Goal: Transaction & Acquisition: Purchase product/service

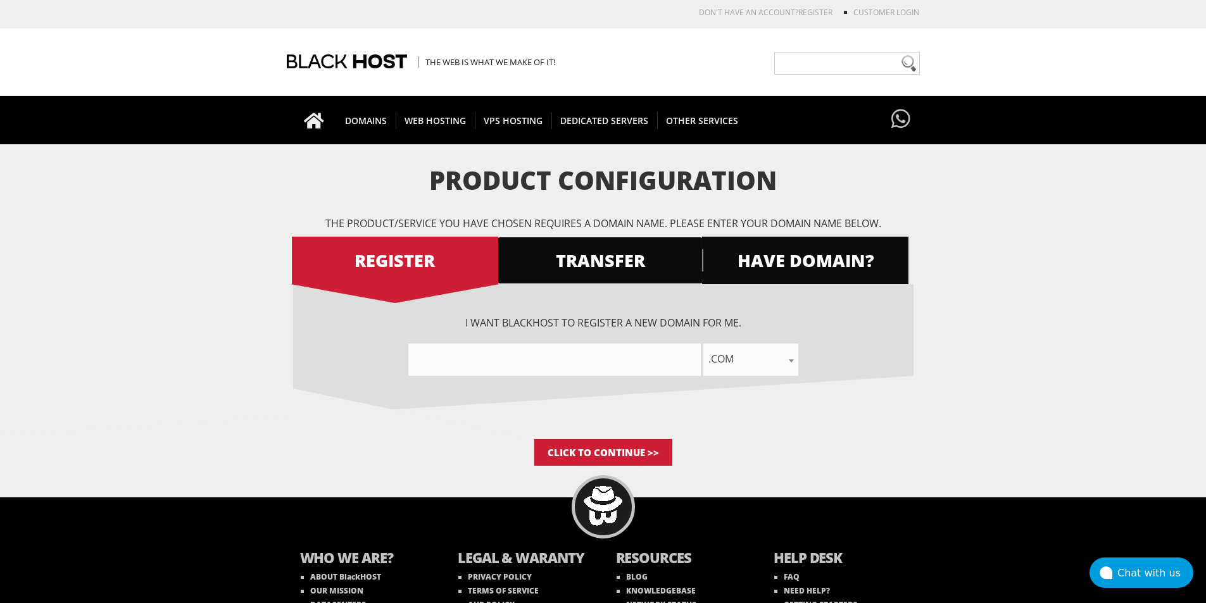
click at [602, 256] on span "TRANSFER" at bounding box center [600, 260] width 206 height 22
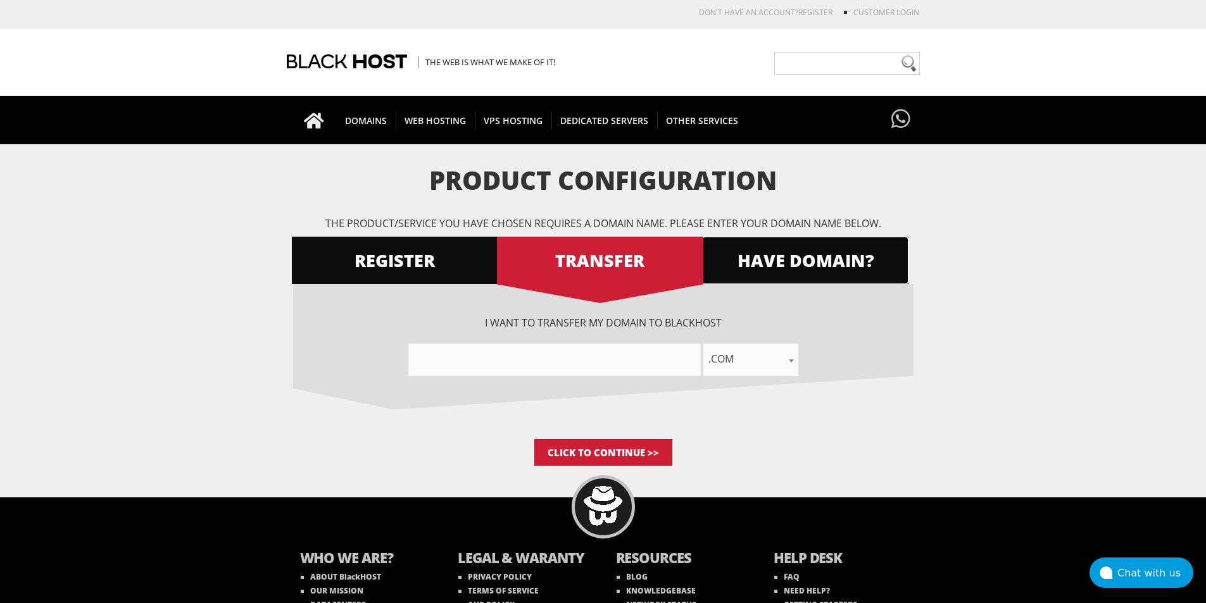
click at [814, 251] on span "HAVE DOMAIN?" at bounding box center [805, 260] width 206 height 22
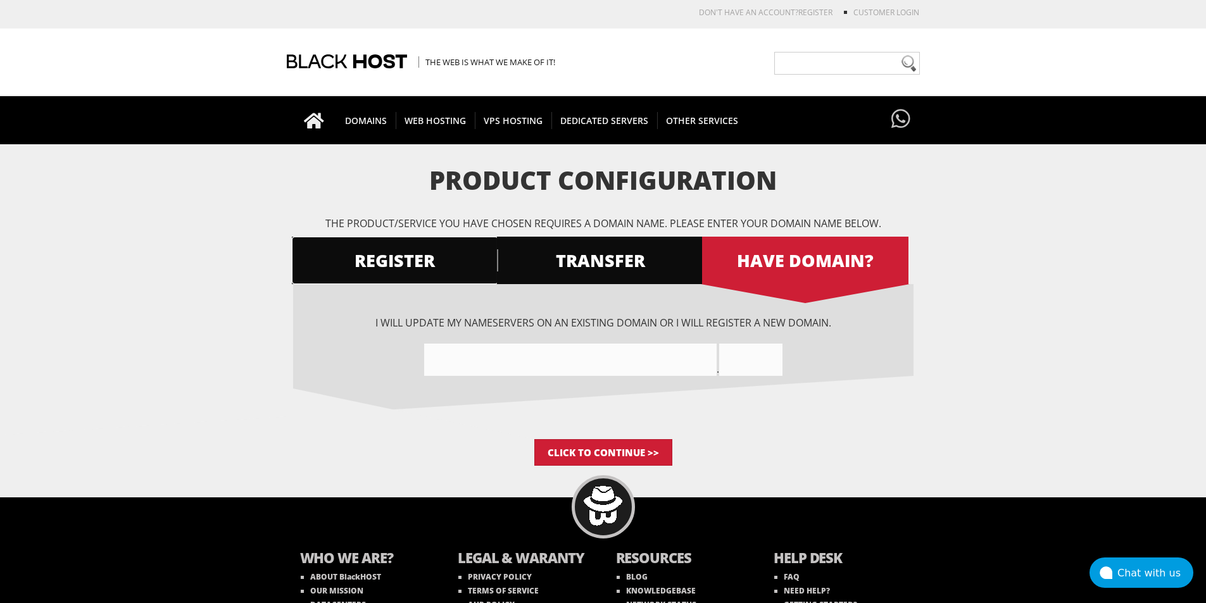
click at [404, 258] on span "REGISTER" at bounding box center [395, 260] width 206 height 22
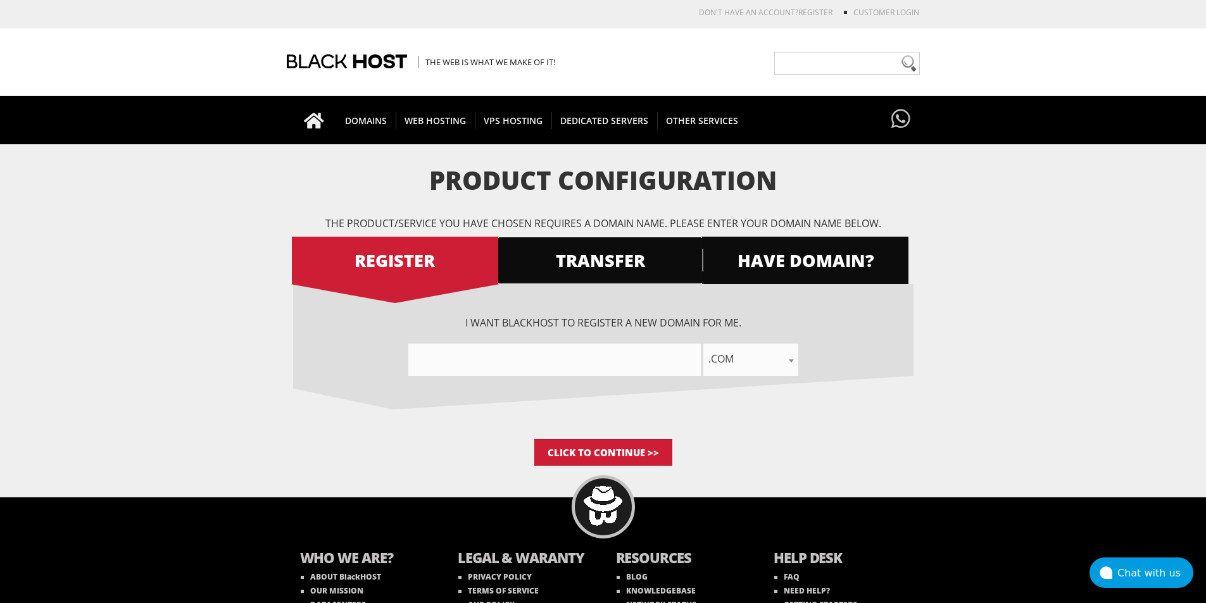
click at [647, 254] on span "TRANSFER" at bounding box center [600, 260] width 206 height 22
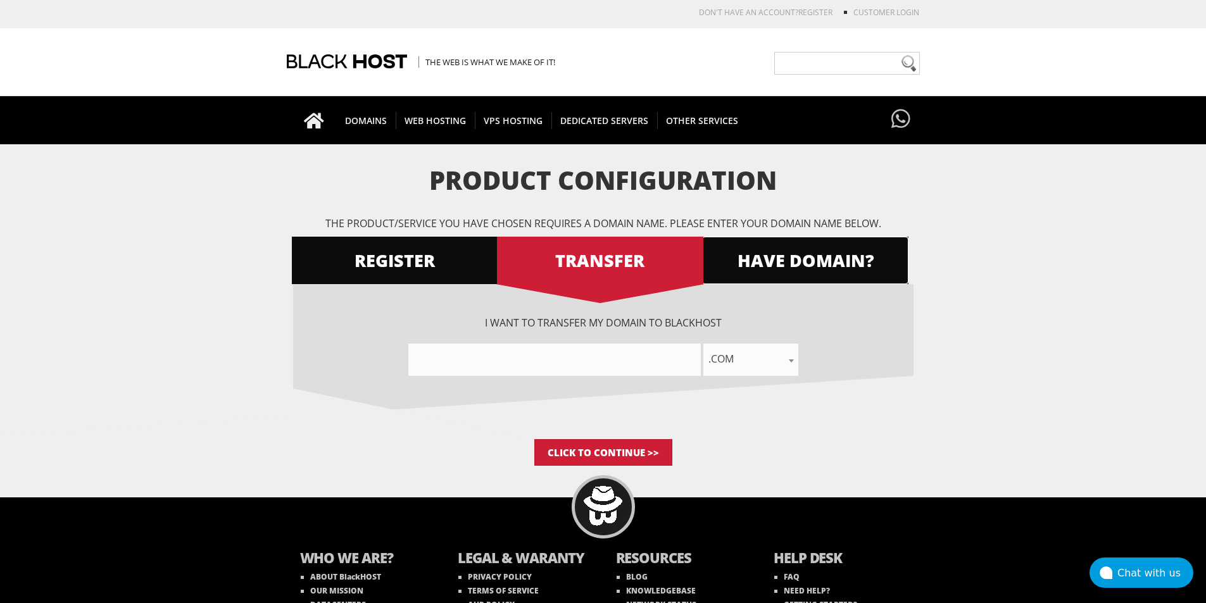
click at [798, 260] on span "HAVE DOMAIN?" at bounding box center [805, 260] width 206 height 22
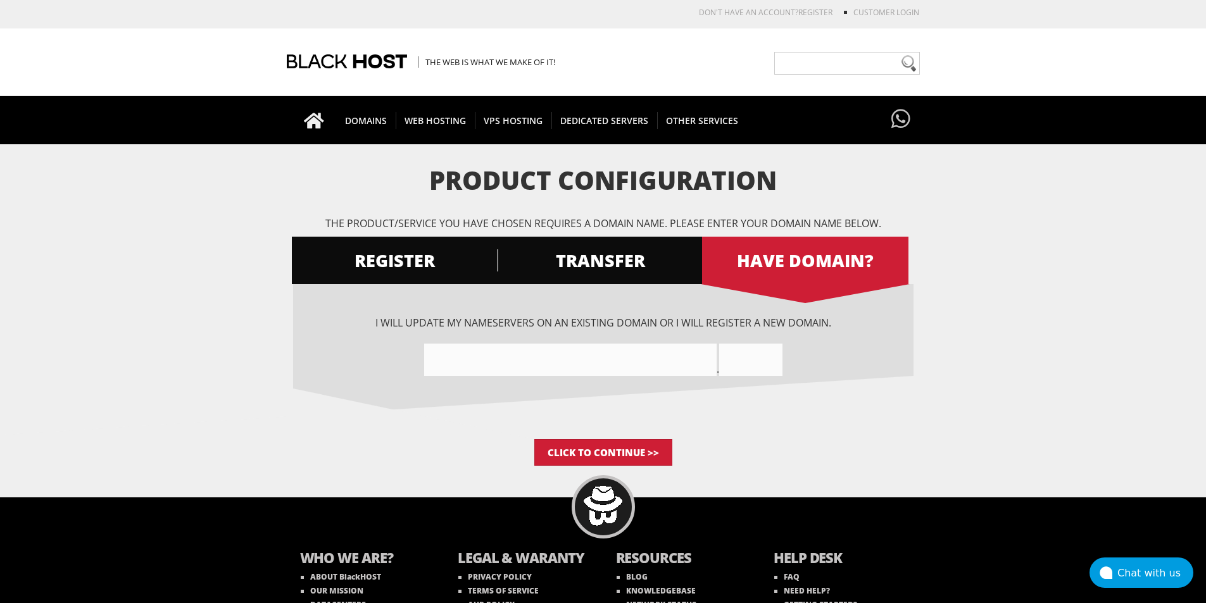
click at [648, 363] on input"] "text" at bounding box center [570, 360] width 293 height 32
click at [561, 461] on input "Click to Continue >>" at bounding box center [603, 452] width 138 height 27
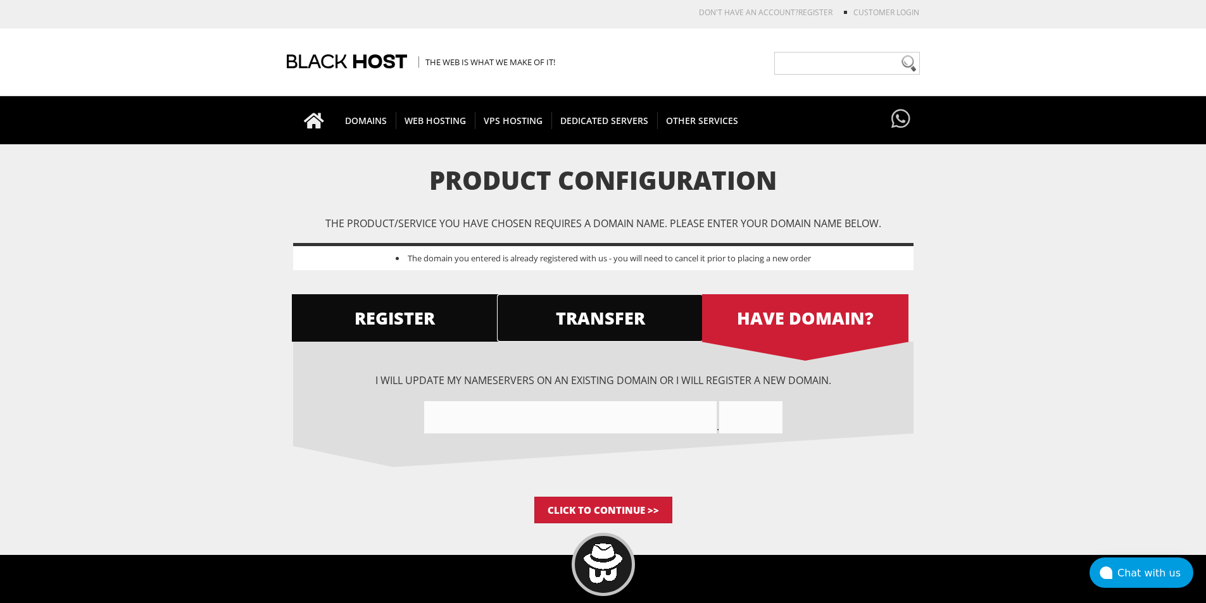
click at [601, 321] on span "TRANSFER" at bounding box center [600, 318] width 206 height 22
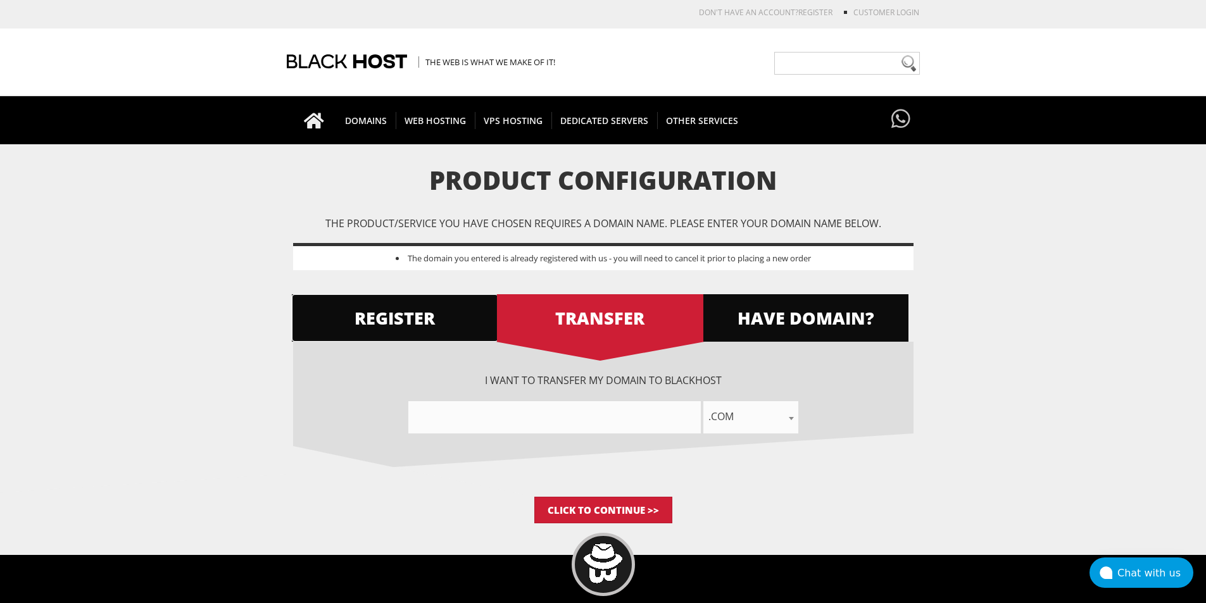
click at [413, 319] on span "REGISTER" at bounding box center [395, 318] width 206 height 22
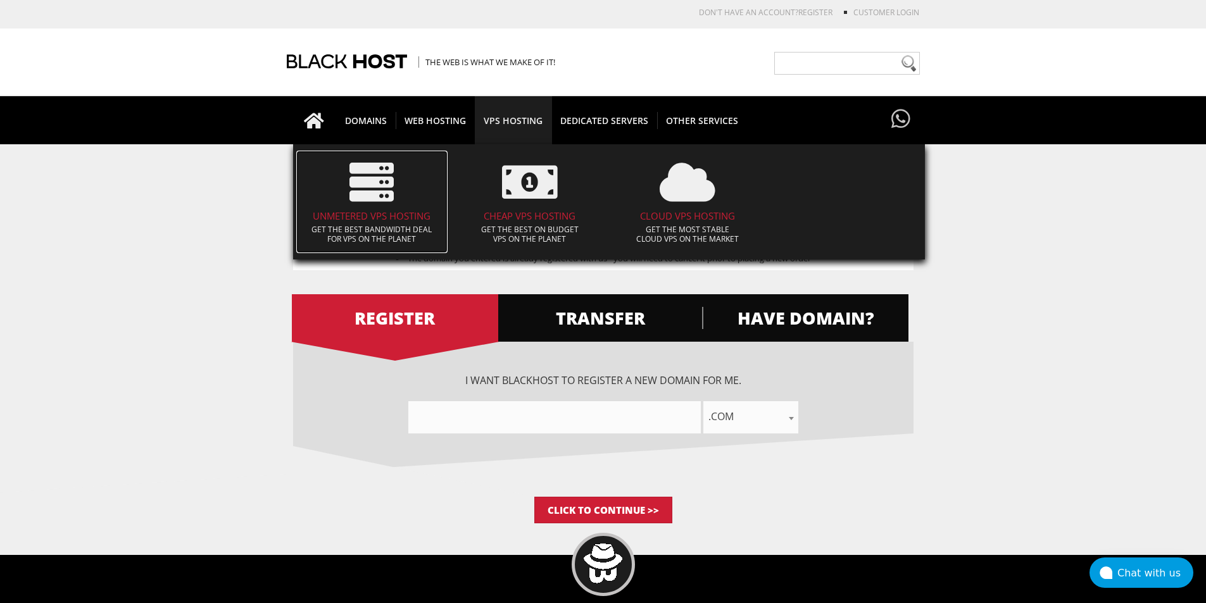
click at [406, 204] on span at bounding box center [372, 182] width 139 height 57
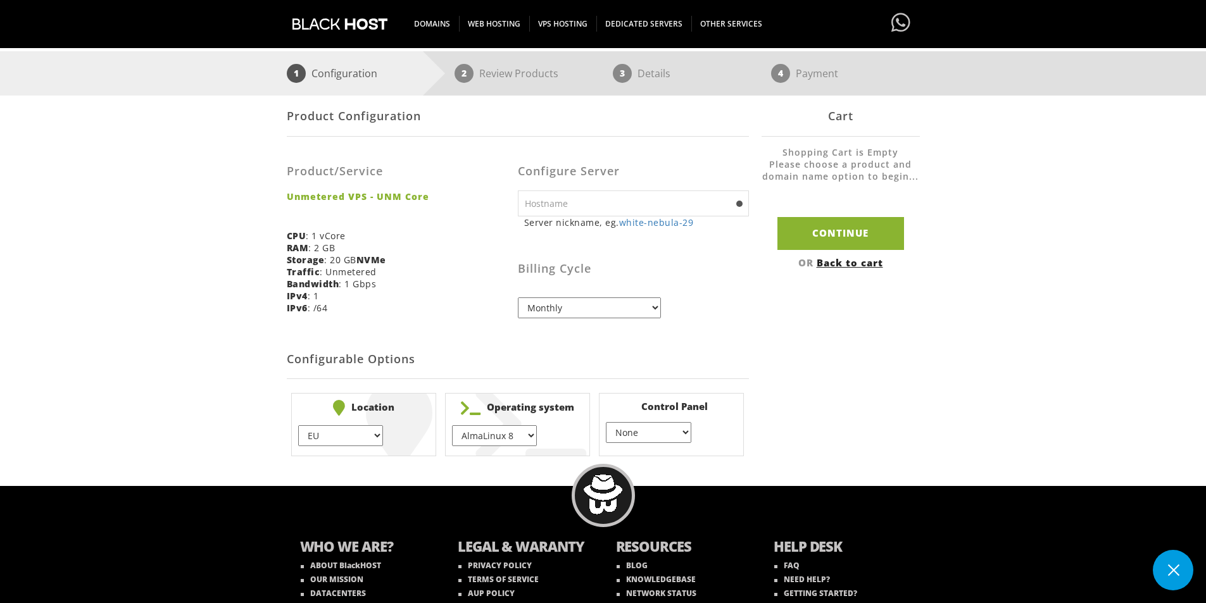
scroll to position [170, 0]
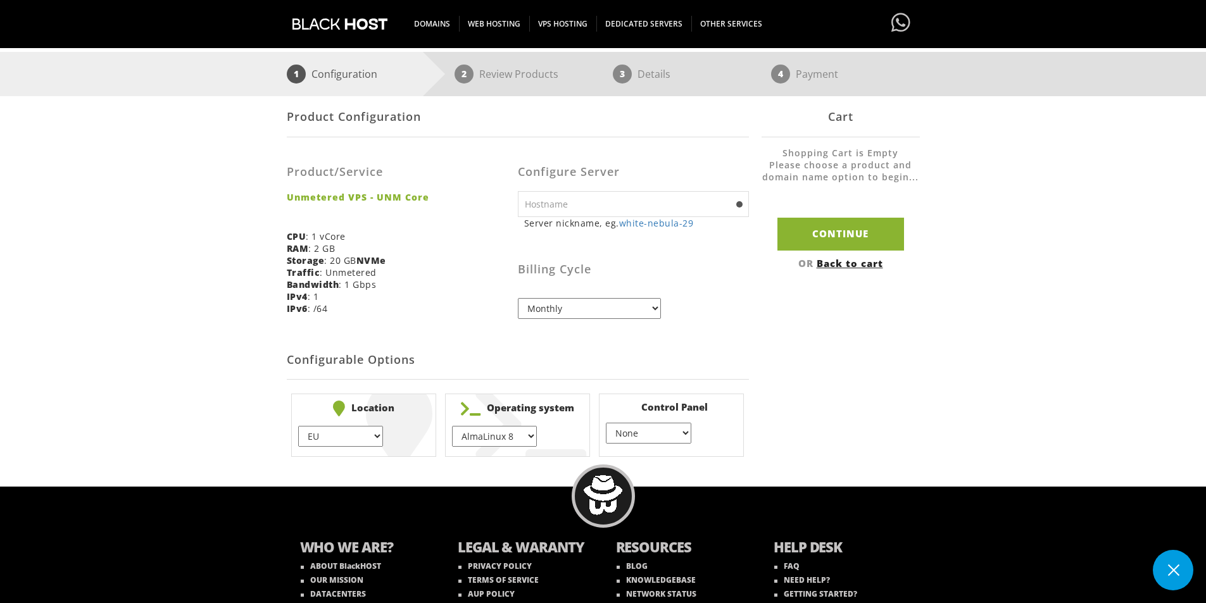
click at [569, 208] on input "text" at bounding box center [633, 204] width 231 height 26
paste input "feelem.org"
type input "feelem.org"
click at [512, 435] on select "AlmaLinux 8 } AlmaLinux 9 } AlmaLinux 10 } Rocky Linux 8 } Rocky Linux 9 } Cent…" at bounding box center [494, 436] width 85 height 21
select select "1147"
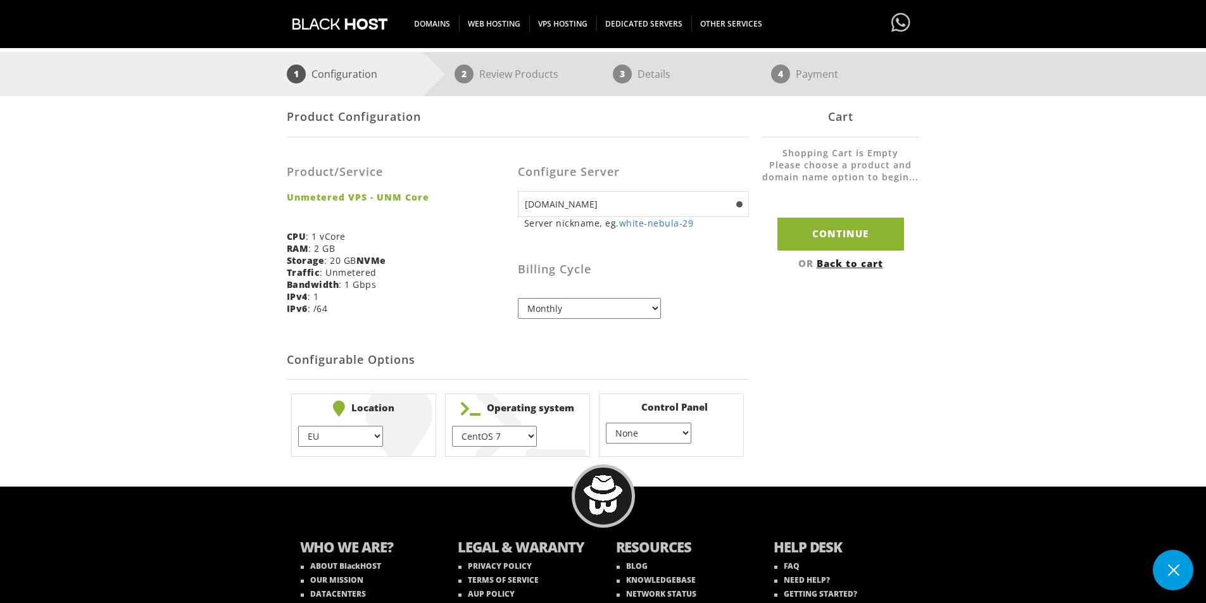
click at [452, 426] on select "AlmaLinux 8 } AlmaLinux 9 } AlmaLinux 10 } Rocky Linux 8 } Rocky Linux 9 } Cent…" at bounding box center [494, 436] width 85 height 21
click at [336, 438] on select "EU } USA } London } Amsterdam } Vienna } Chicago }" at bounding box center [340, 436] width 85 height 21
click at [298, 426] on select "EU } USA } London } Amsterdam } Vienna } Chicago }" at bounding box center [340, 436] width 85 height 21
click at [848, 241] on input "Continue" at bounding box center [841, 234] width 127 height 32
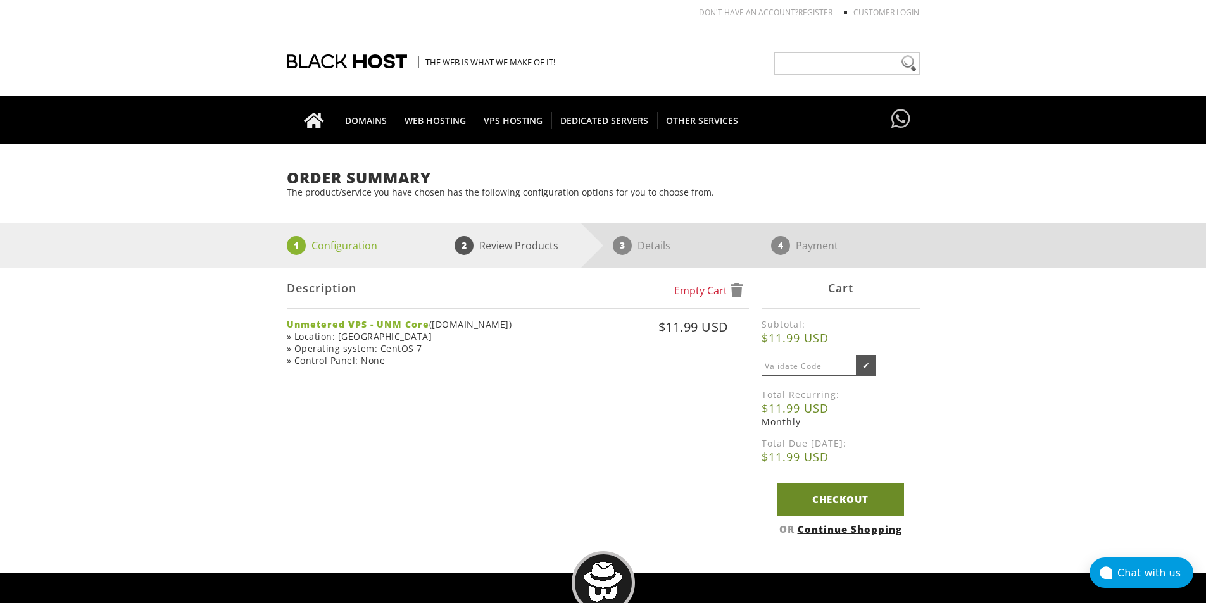
click at [860, 499] on link "Checkout" at bounding box center [841, 500] width 127 height 32
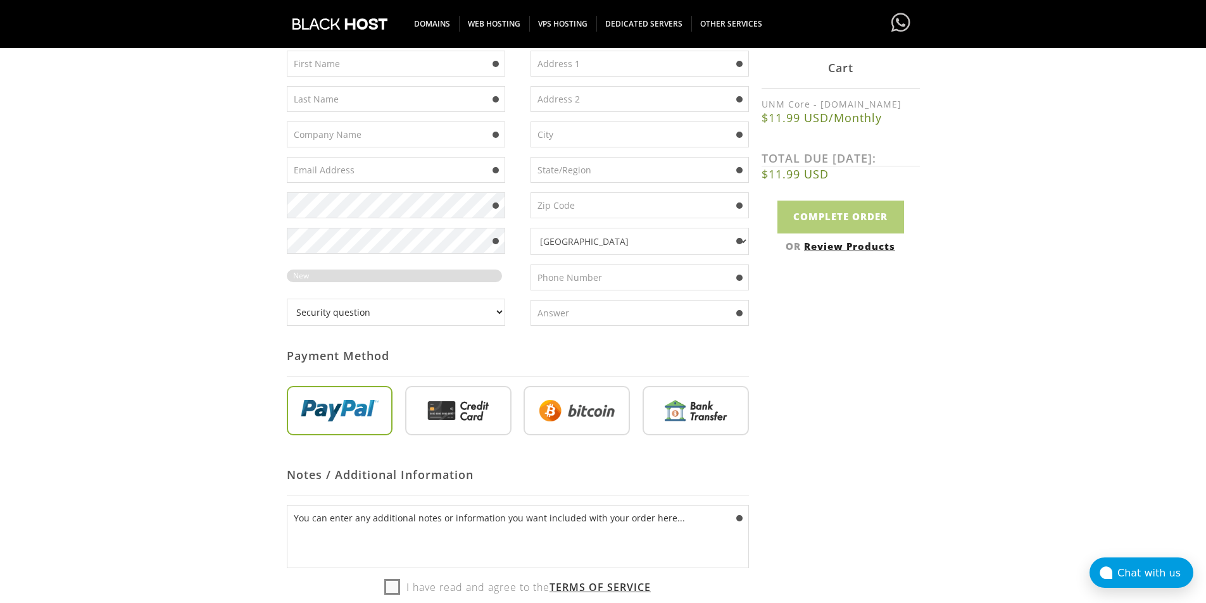
scroll to position [227, 0]
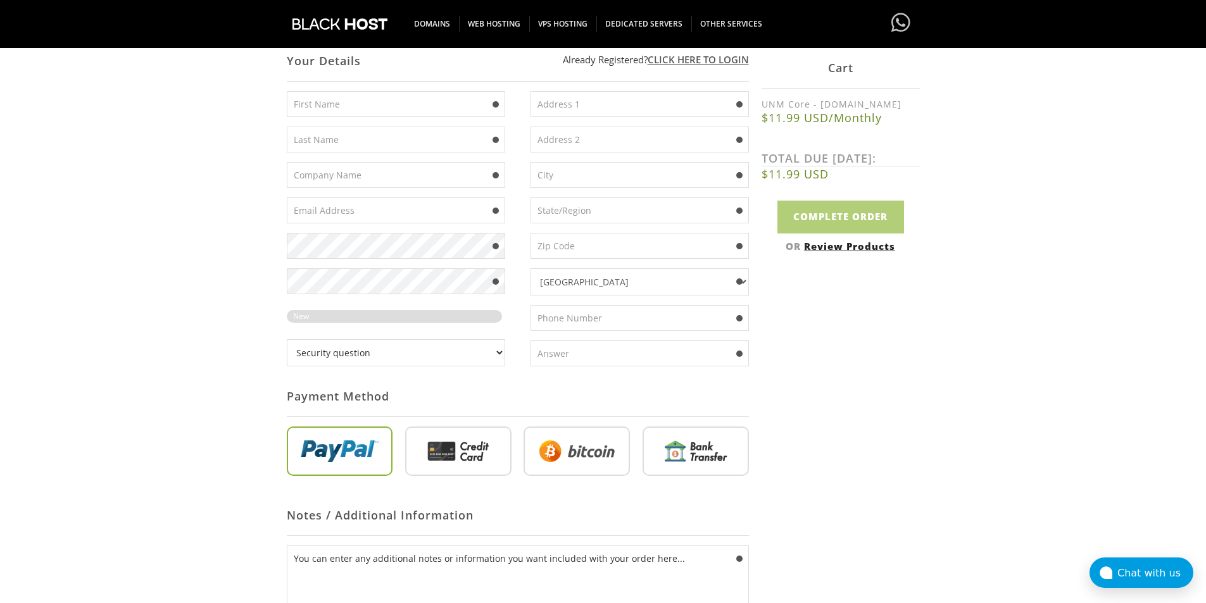
click at [460, 451] on input "radio" at bounding box center [458, 453] width 106 height 49
radio input "true"
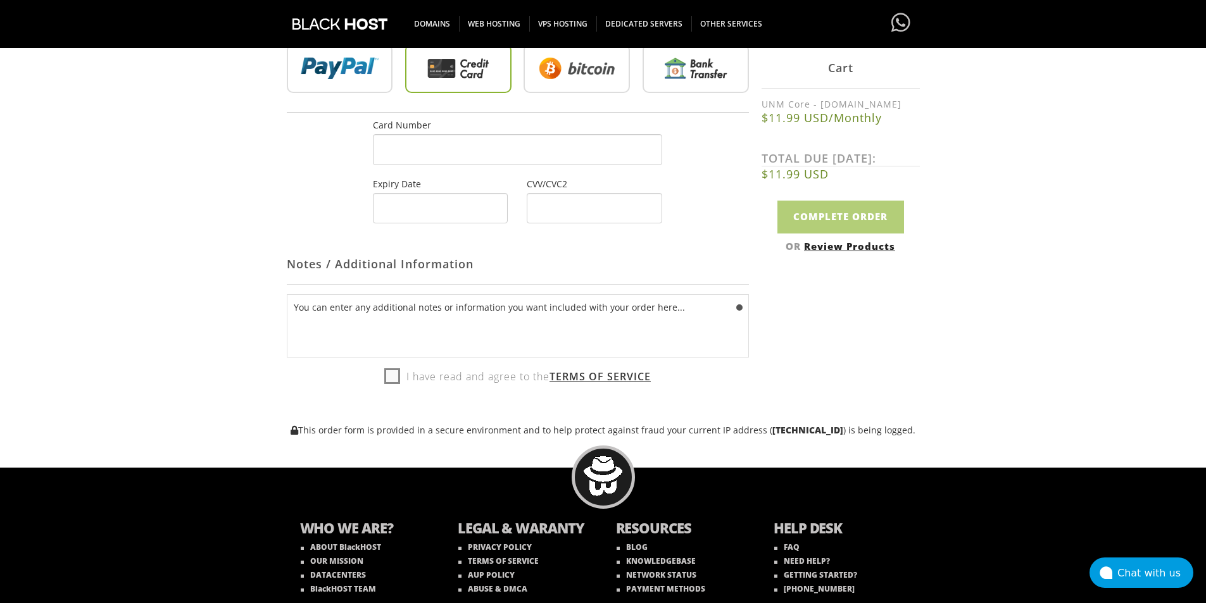
scroll to position [611, 0]
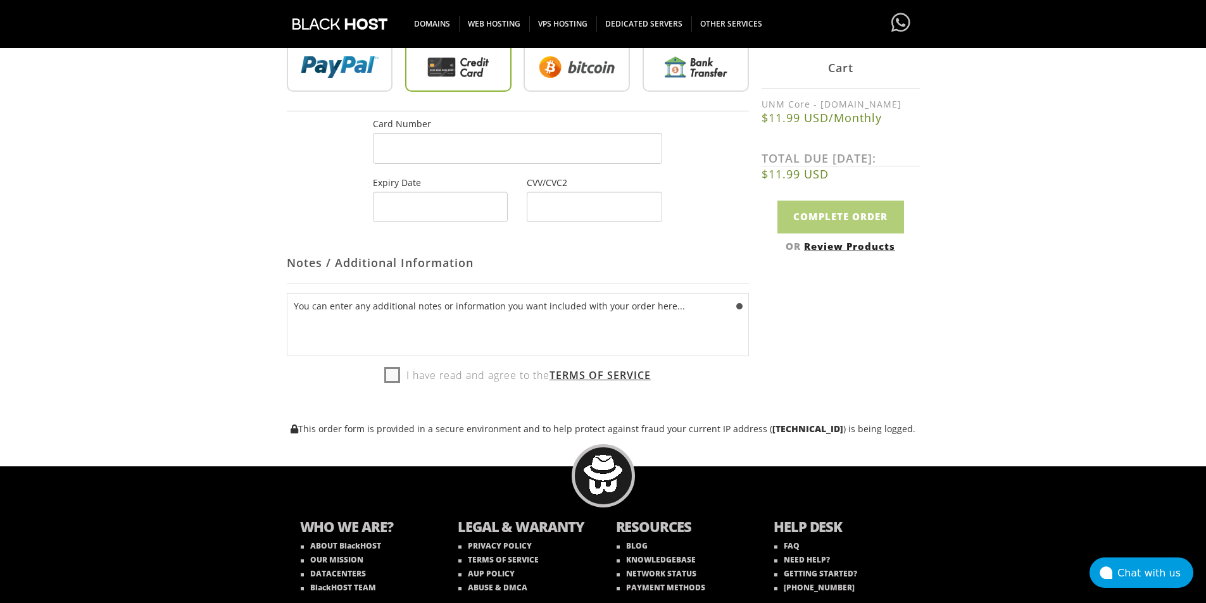
click at [413, 374] on label "I have read and agree to the Terms of Service" at bounding box center [517, 375] width 267 height 19
checkbox input "true"
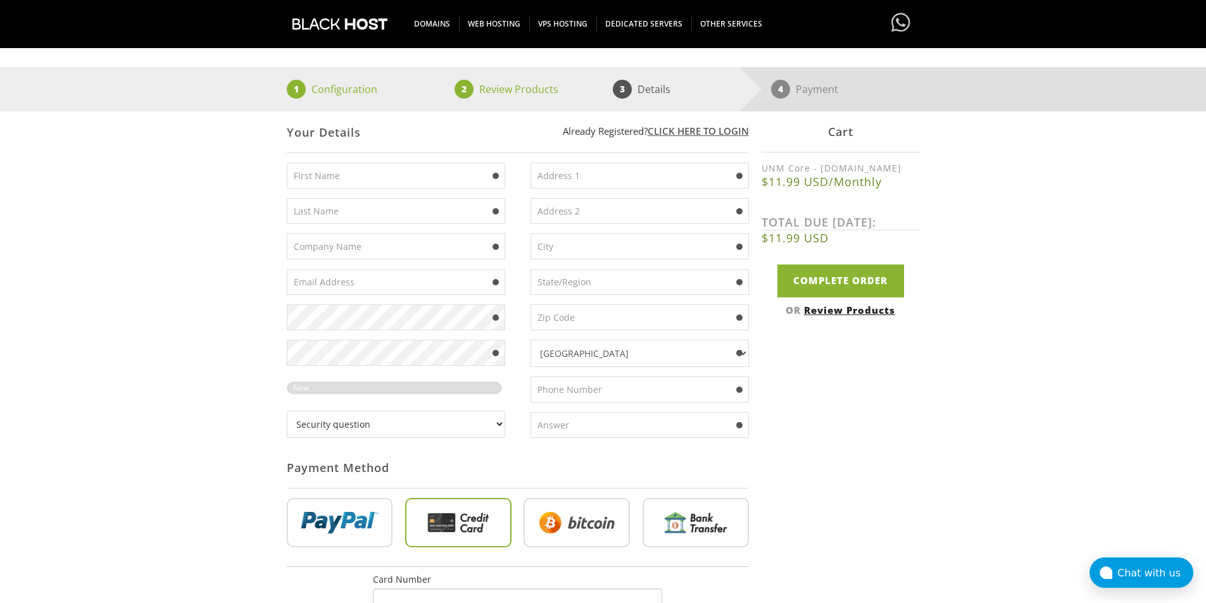
scroll to position [155, 0]
click at [385, 187] on input "text" at bounding box center [396, 176] width 218 height 26
type input "nadir"
click at [443, 210] on input "text" at bounding box center [396, 212] width 218 height 26
type input "algopia"
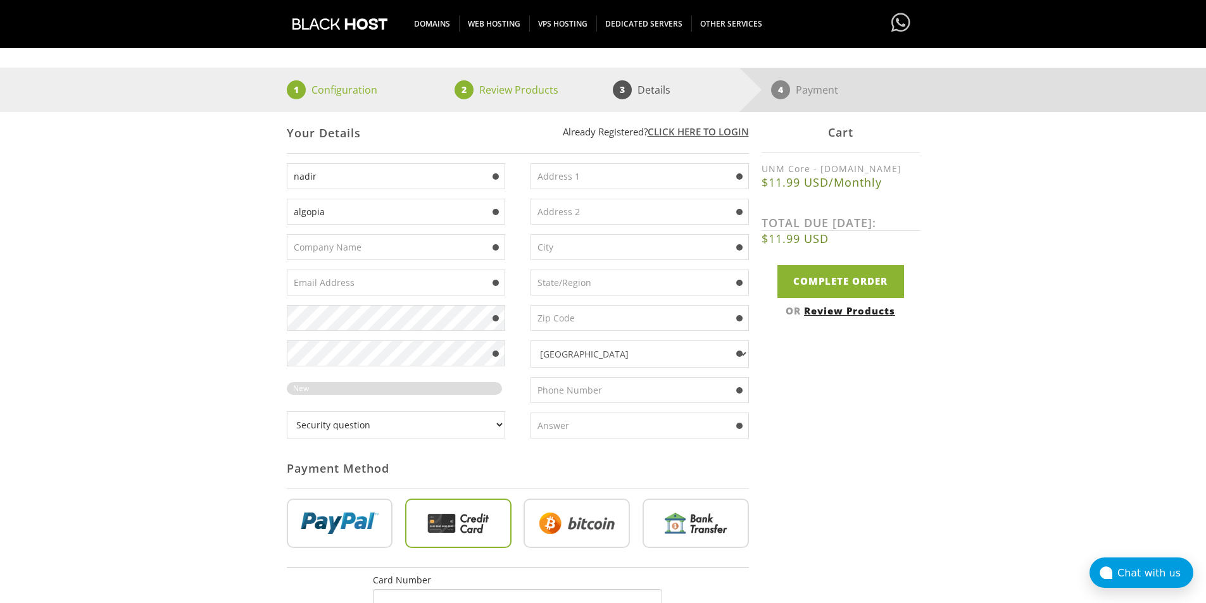
click at [367, 243] on input "text" at bounding box center [396, 247] width 218 height 26
type input "algopia"
click at [614, 179] on input "text" at bounding box center [640, 176] width 218 height 26
type input "bloc 03 , n 12"
click at [598, 210] on input "text" at bounding box center [640, 212] width 218 height 26
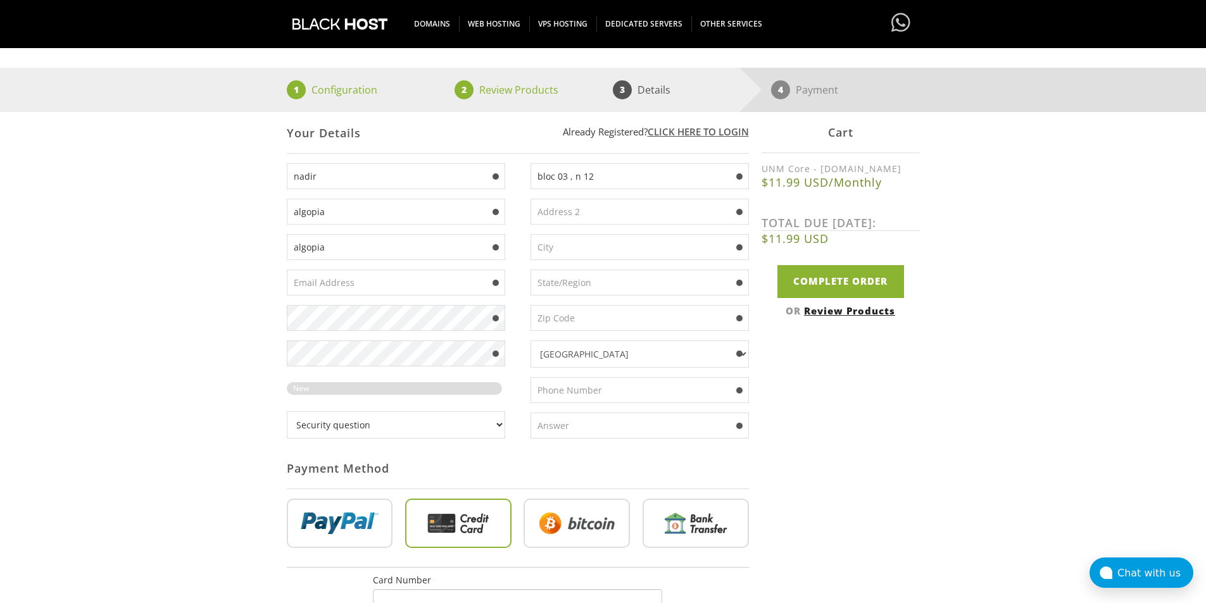
click at [571, 243] on input "text" at bounding box center [640, 247] width 218 height 26
click at [871, 417] on div "Not Yet Registered? Click here to signup... Login Login Already Registered? Cli…" at bounding box center [603, 501] width 633 height 779
click at [365, 287] on input "text" at bounding box center [396, 283] width 218 height 26
type input "fuscamp@icloud.com"
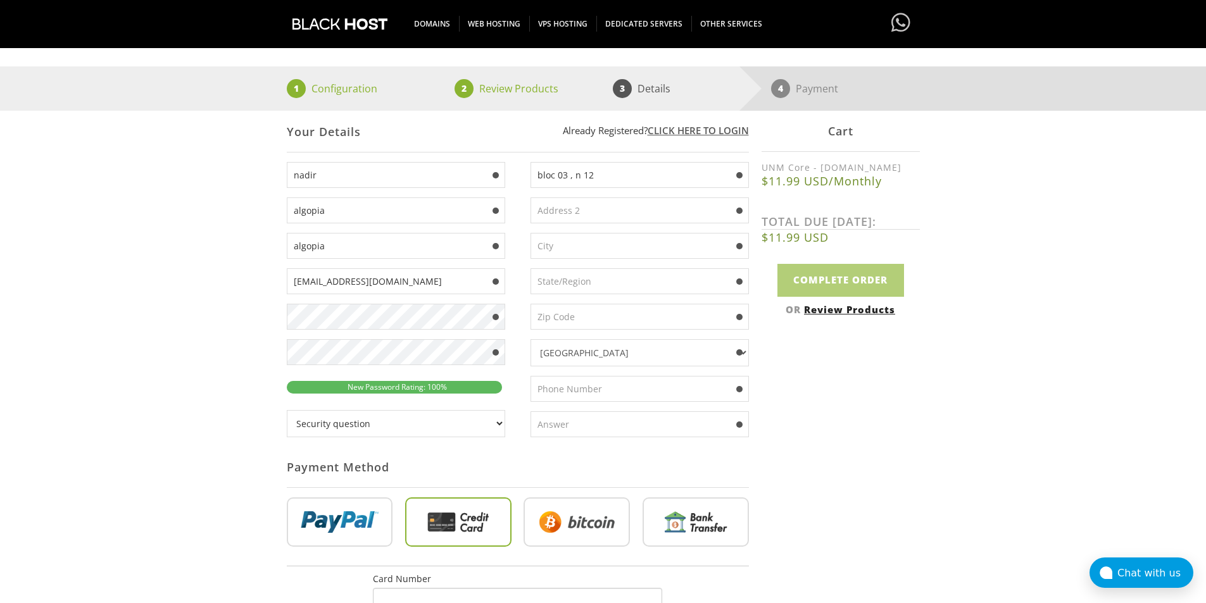
click at [615, 323] on input "text" at bounding box center [640, 317] width 218 height 26
type input "20250"
click at [624, 348] on select "Afghanistan Aland Islands Albania Algeria American Samoa Andorra Angola Anguill…" at bounding box center [640, 352] width 218 height 27
select select "MA"
click at [531, 339] on select "Afghanistan Aland Islands Albania Algeria American Samoa Andorra Angola Anguill…" at bounding box center [640, 352] width 218 height 27
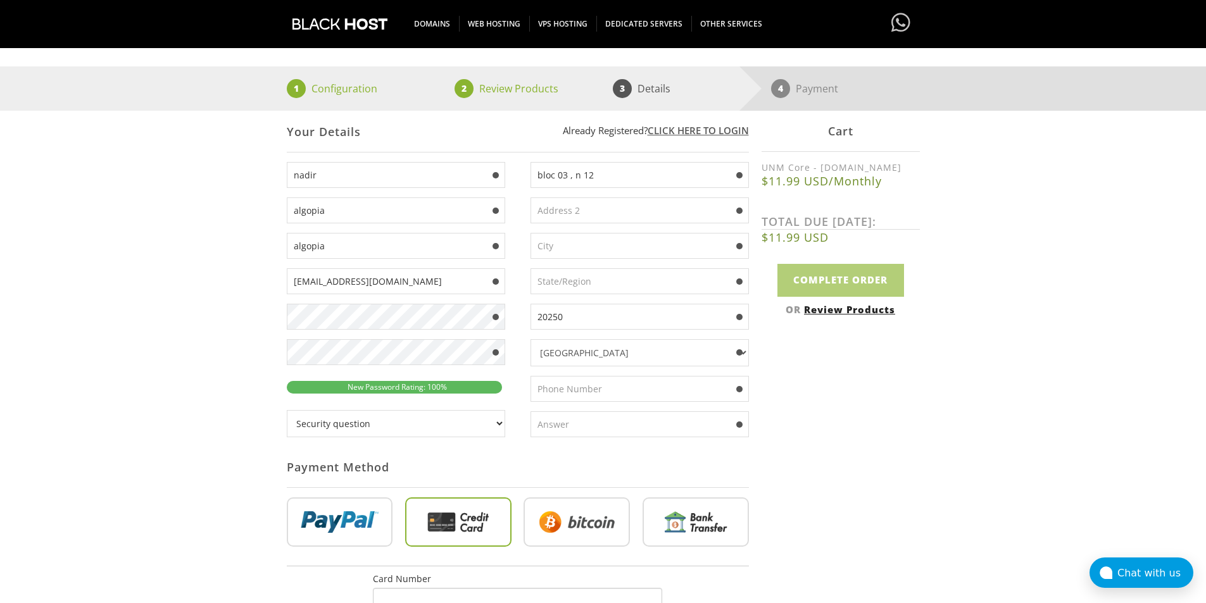
click at [484, 419] on select "Security question What's your favorite color? What is the first name of the per…" at bounding box center [396, 423] width 218 height 27
select select "1"
click at [287, 410] on select "Security question What's your favorite color? What is the first name of the per…" at bounding box center [396, 423] width 218 height 27
click at [591, 424] on input "text" at bounding box center [640, 425] width 218 height 26
type input "blue"
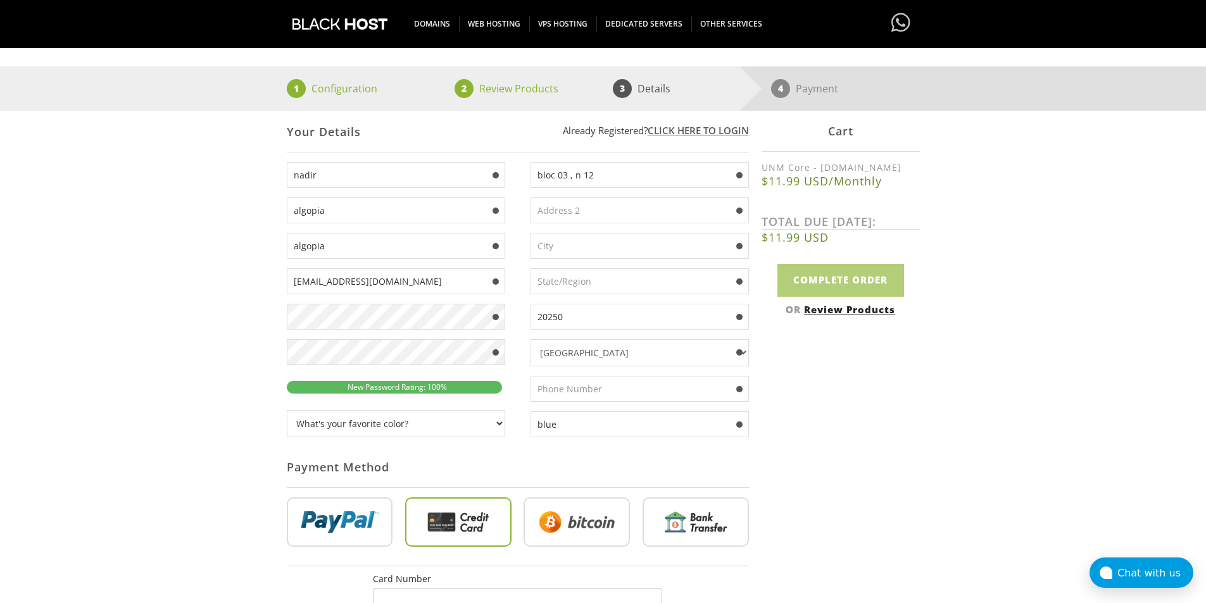
click at [583, 246] on input "text" at bounding box center [640, 246] width 218 height 26
type input "casablanca"
click at [634, 277] on input "text" at bounding box center [640, 281] width 218 height 26
type input "casablanca"
click at [597, 388] on input "text" at bounding box center [640, 389] width 218 height 26
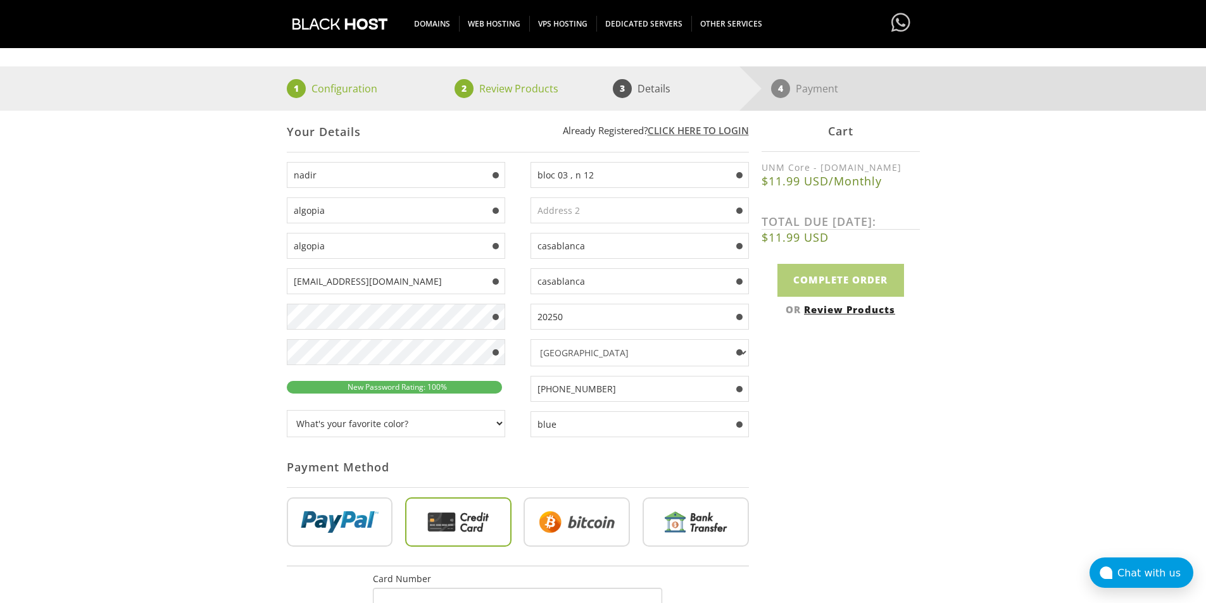
drag, startPoint x: 607, startPoint y: 387, endPoint x: 559, endPoint y: 388, distance: 48.1
click at [559, 388] on input "+212855928" at bounding box center [640, 389] width 218 height 26
click at [624, 386] on input "+212612855928" at bounding box center [640, 389] width 218 height 26
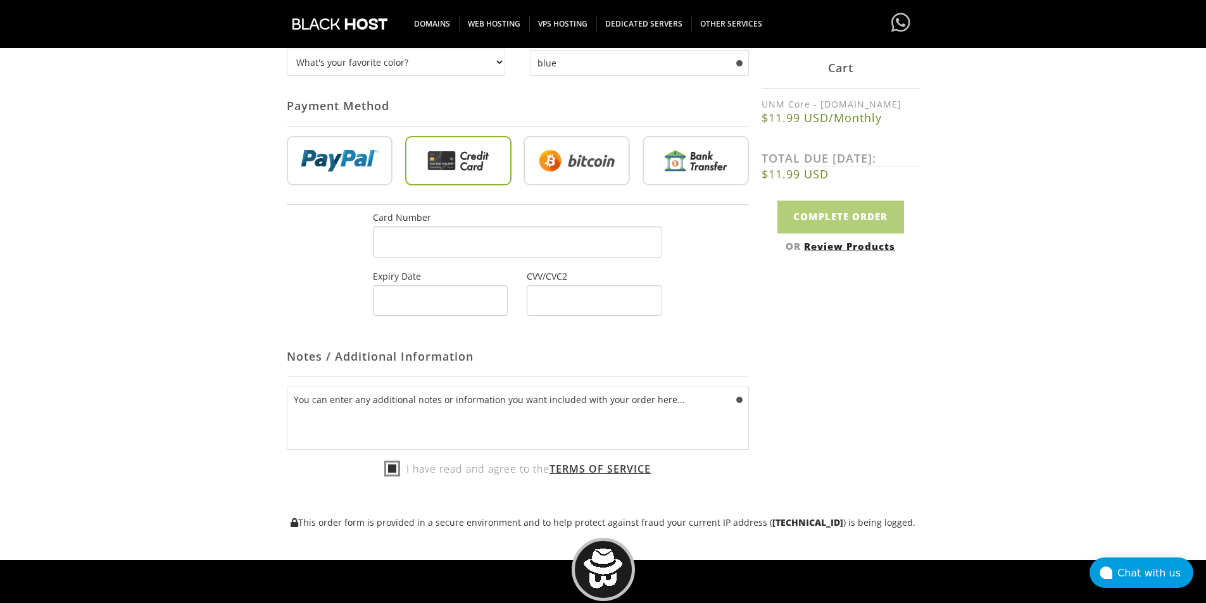
scroll to position [546, 0]
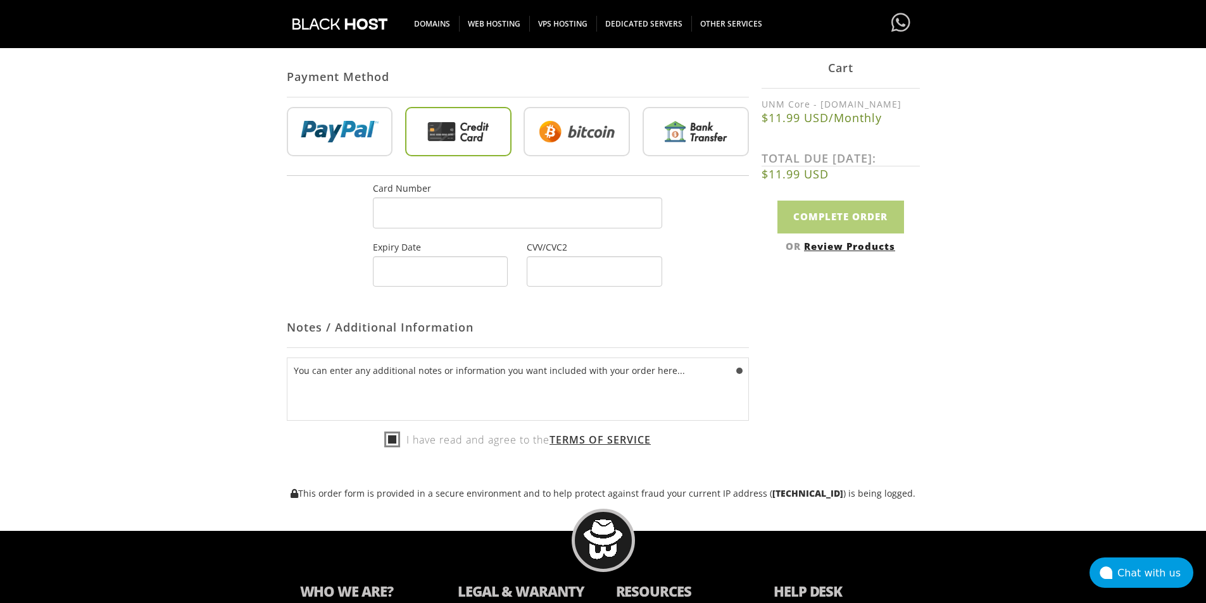
type input "+212612855928"
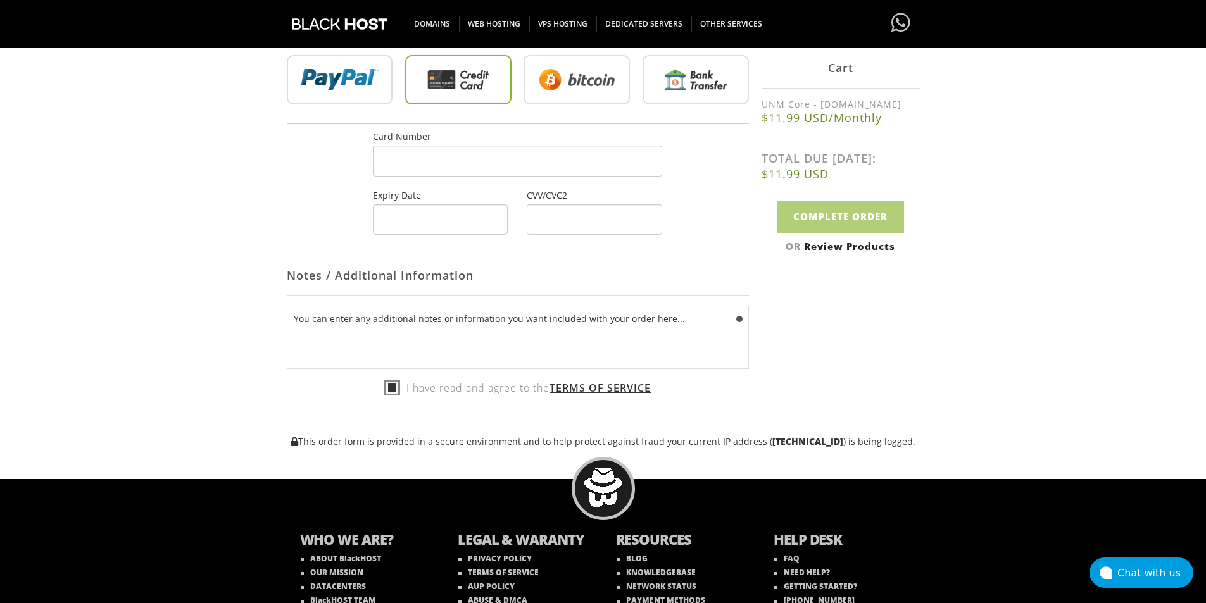
scroll to position [599, 0]
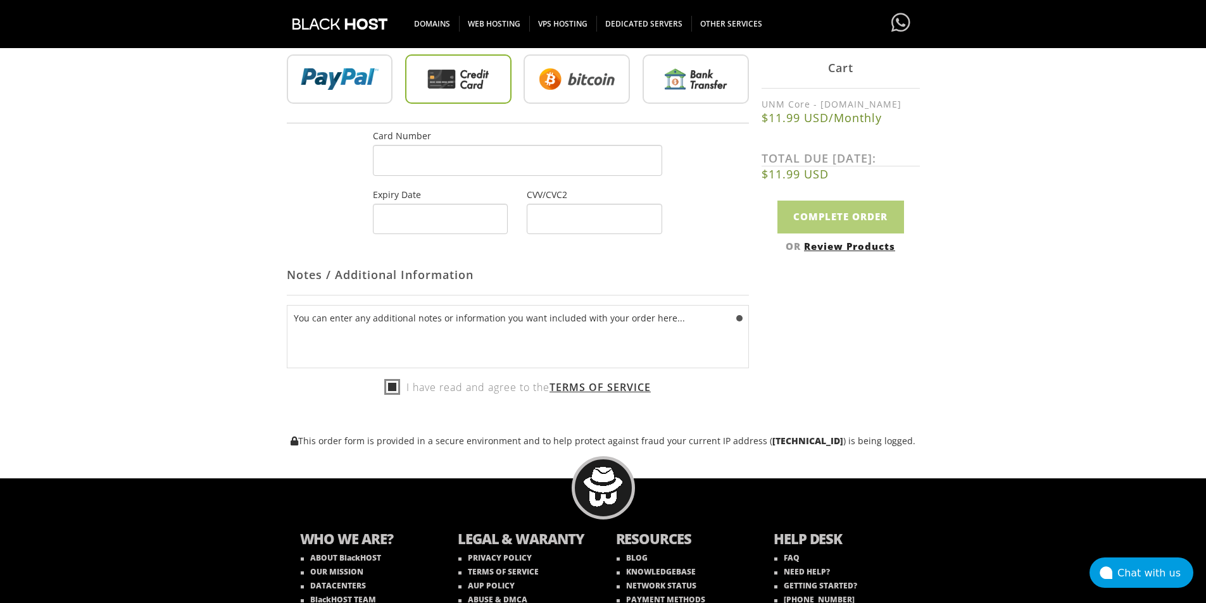
click at [384, 386] on label "I have read and agree to the Terms of Service" at bounding box center [517, 387] width 267 height 19
checkbox input "true"
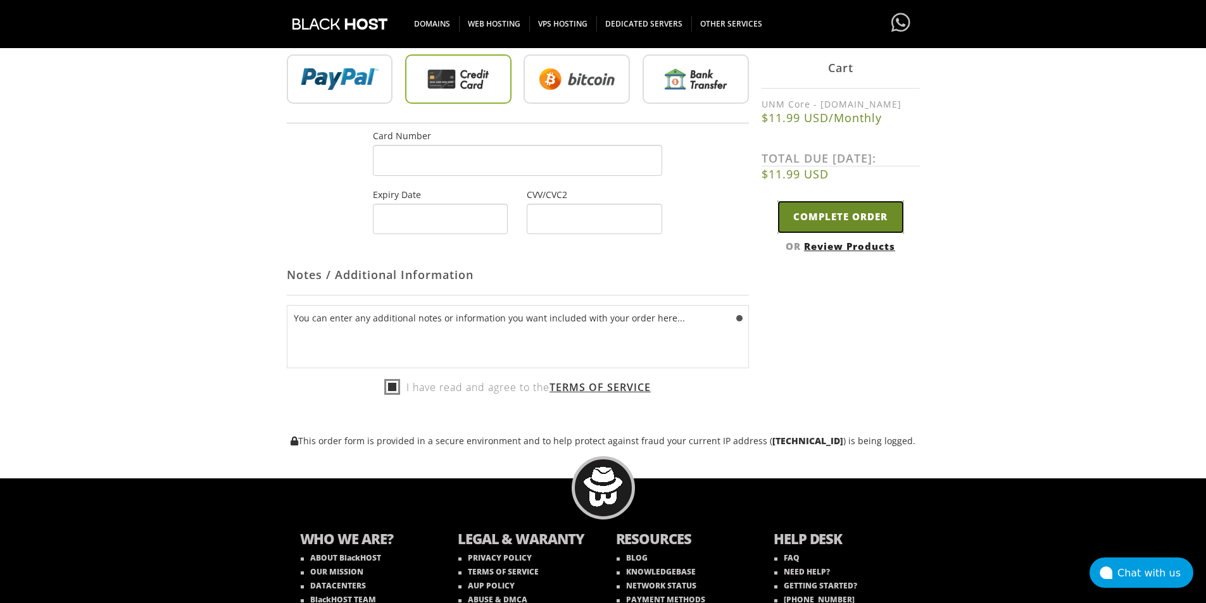
click at [847, 213] on input "Complete Order" at bounding box center [841, 217] width 127 height 32
type input "Complete Order"
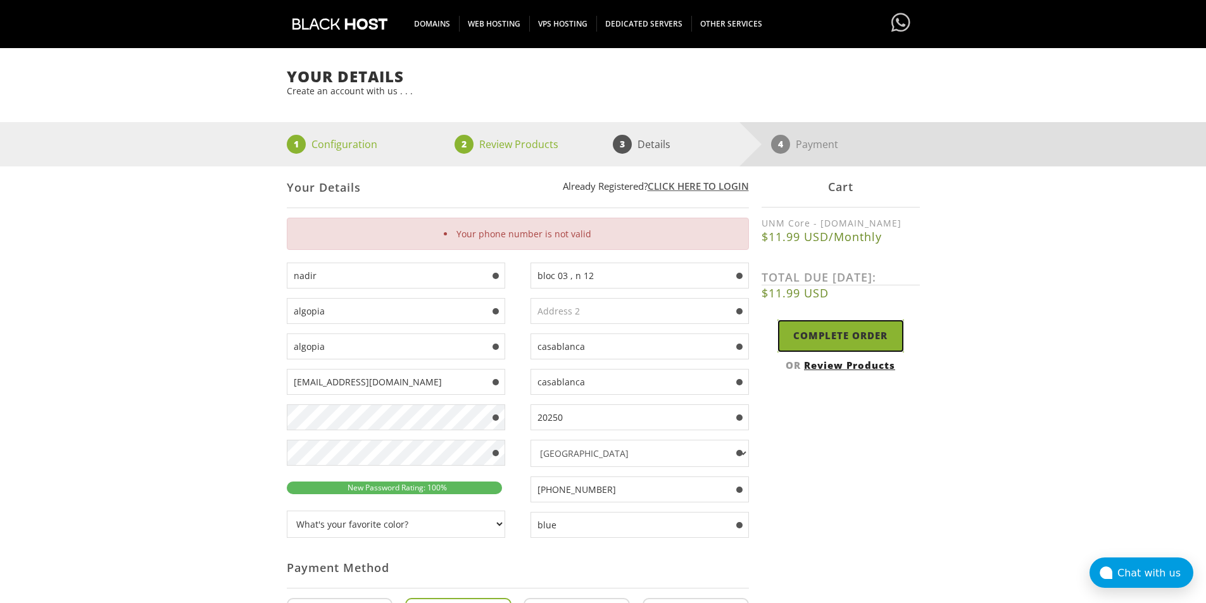
scroll to position [99, 0]
click at [612, 500] on input "+212612855928" at bounding box center [640, 490] width 218 height 26
click at [553, 495] on input "+212612855928" at bounding box center [640, 490] width 218 height 26
drag, startPoint x: 559, startPoint y: 488, endPoint x: 412, endPoint y: 494, distance: 147.7
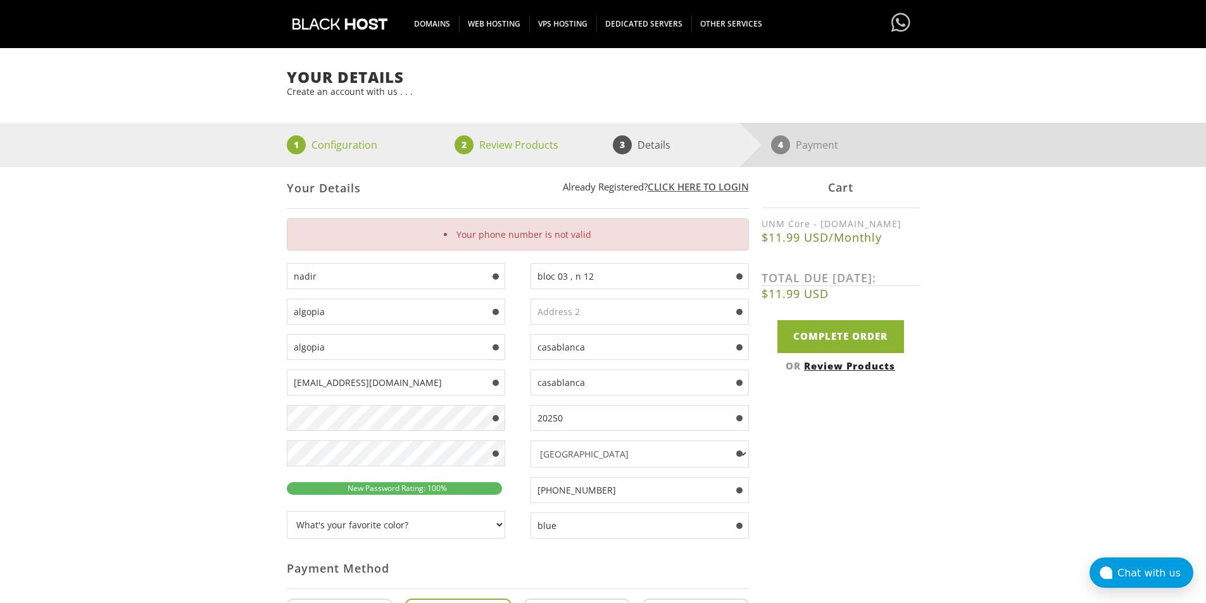
click at [412, 494] on div "nadir algopia algopia fuscamp@icloud.com" at bounding box center [518, 605] width 462 height 685
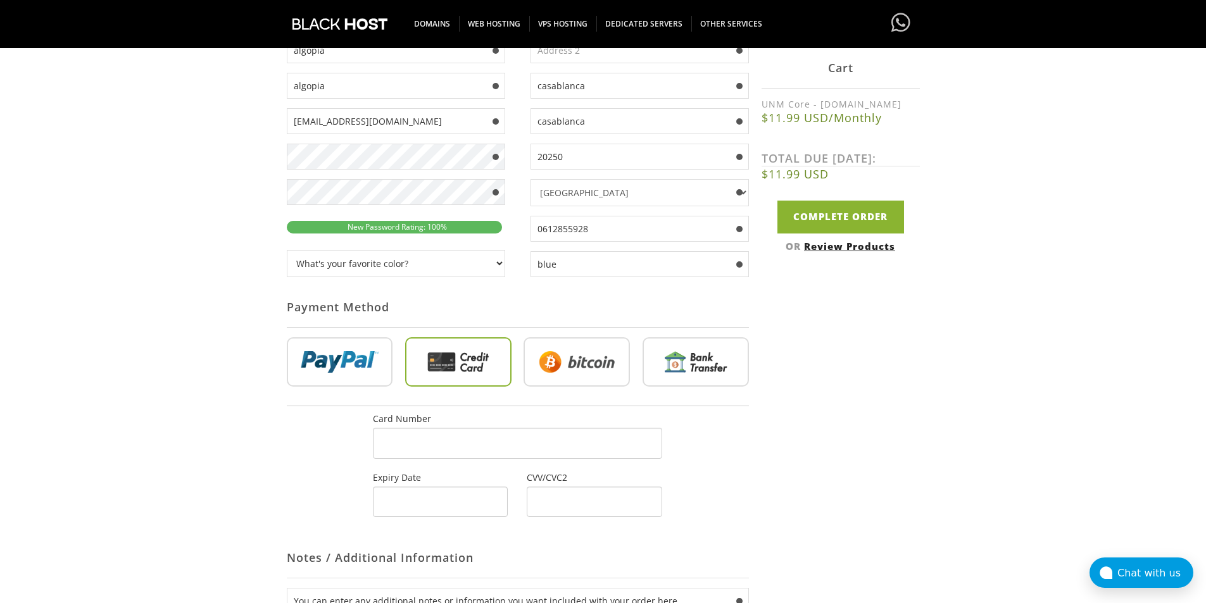
scroll to position [362, 0]
type input "0612855928"
click at [855, 213] on input "Complete Order" at bounding box center [841, 217] width 127 height 32
type input "Please Wait..."
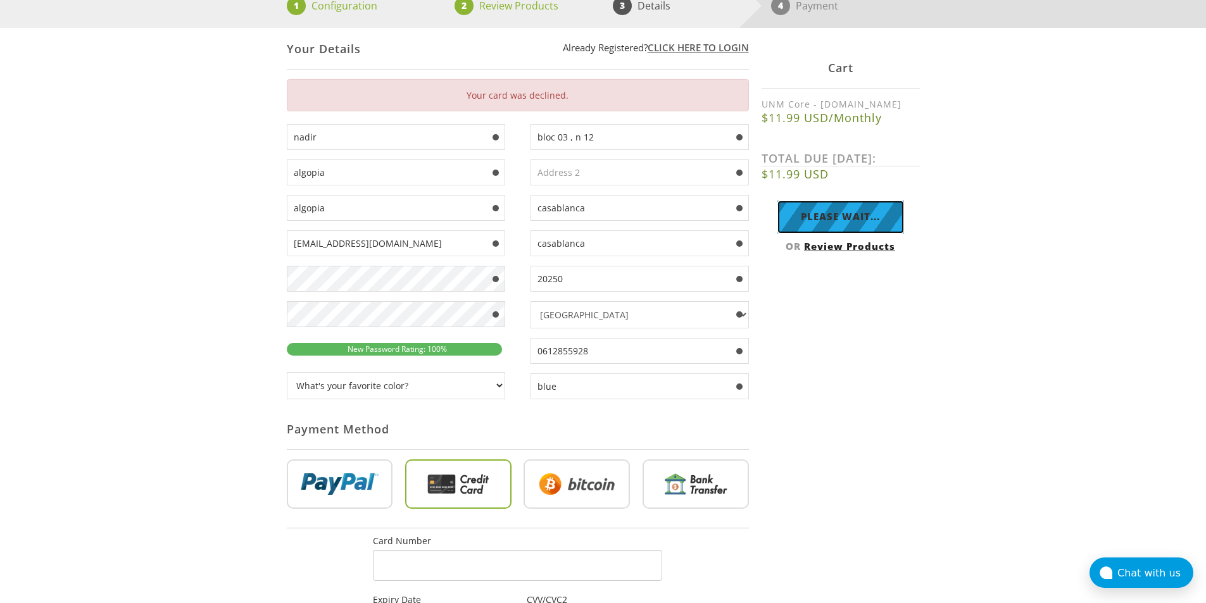
scroll to position [0, 0]
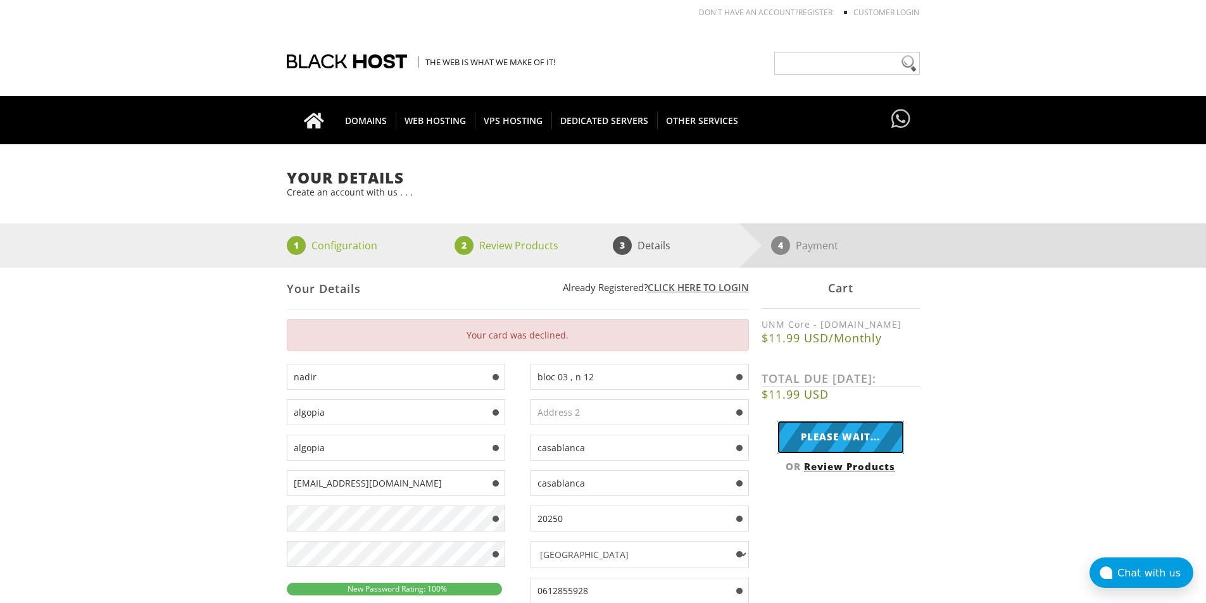
click at [828, 424] on input "Please Wait..." at bounding box center [841, 437] width 127 height 32
click at [510, 341] on div "Your card was declined." at bounding box center [518, 335] width 462 height 32
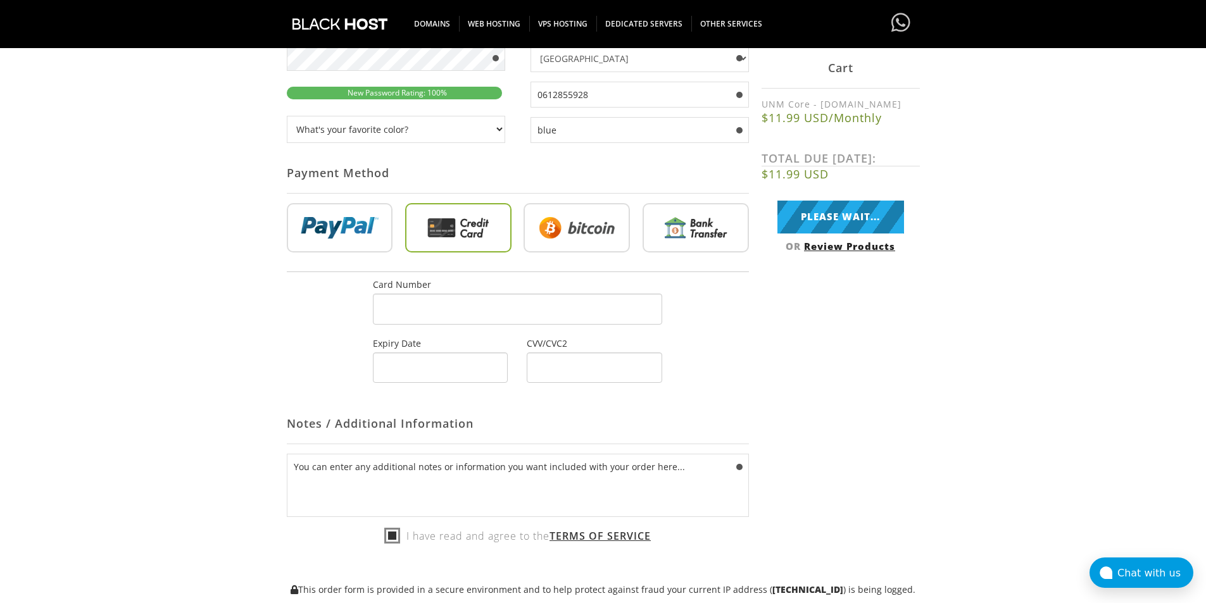
click at [457, 321] on div "nadir algopia algopia fuscamp@icloud.com" at bounding box center [518, 210] width 462 height 685
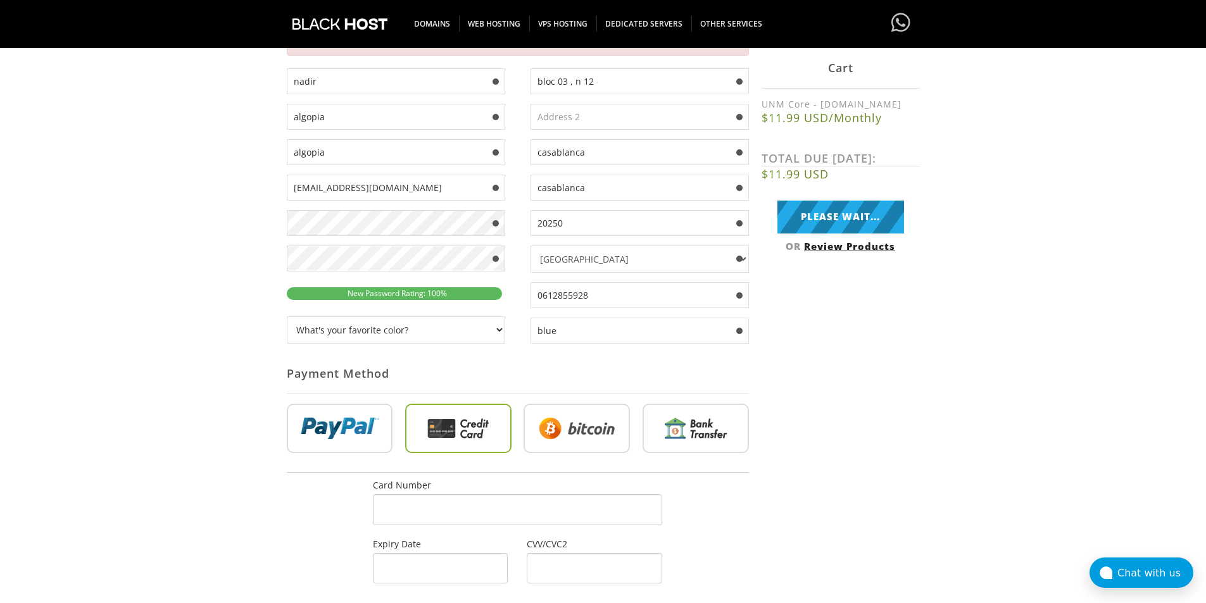
scroll to position [286, 0]
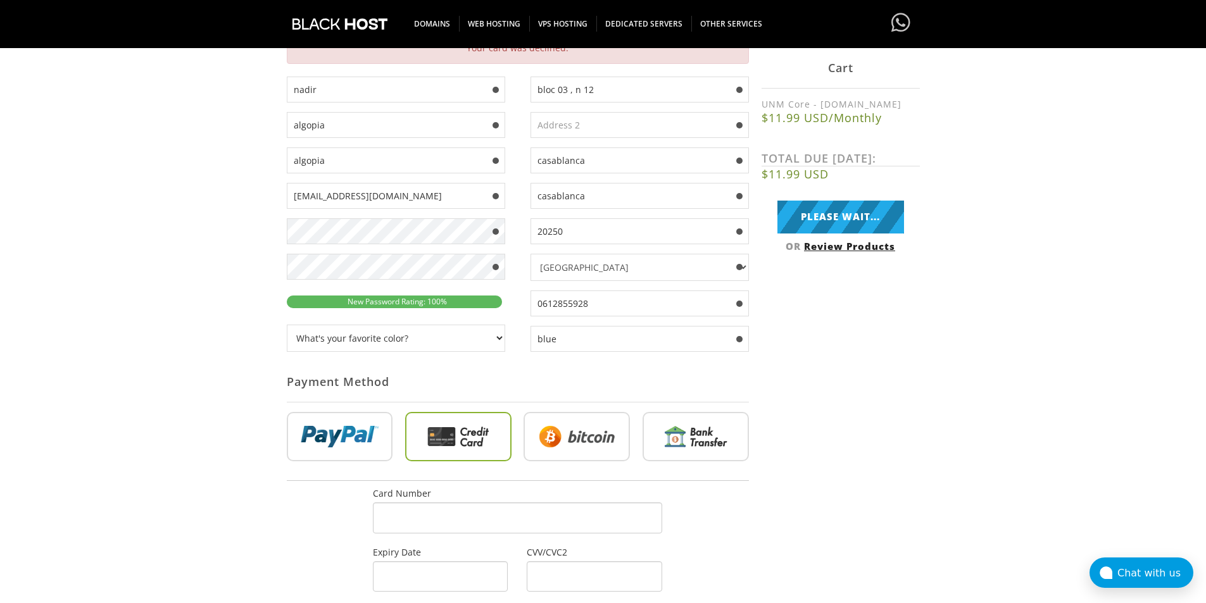
click at [467, 436] on input "radio" at bounding box center [458, 439] width 106 height 49
click at [643, 429] on input "radio" at bounding box center [696, 439] width 106 height 49
radio input "true"
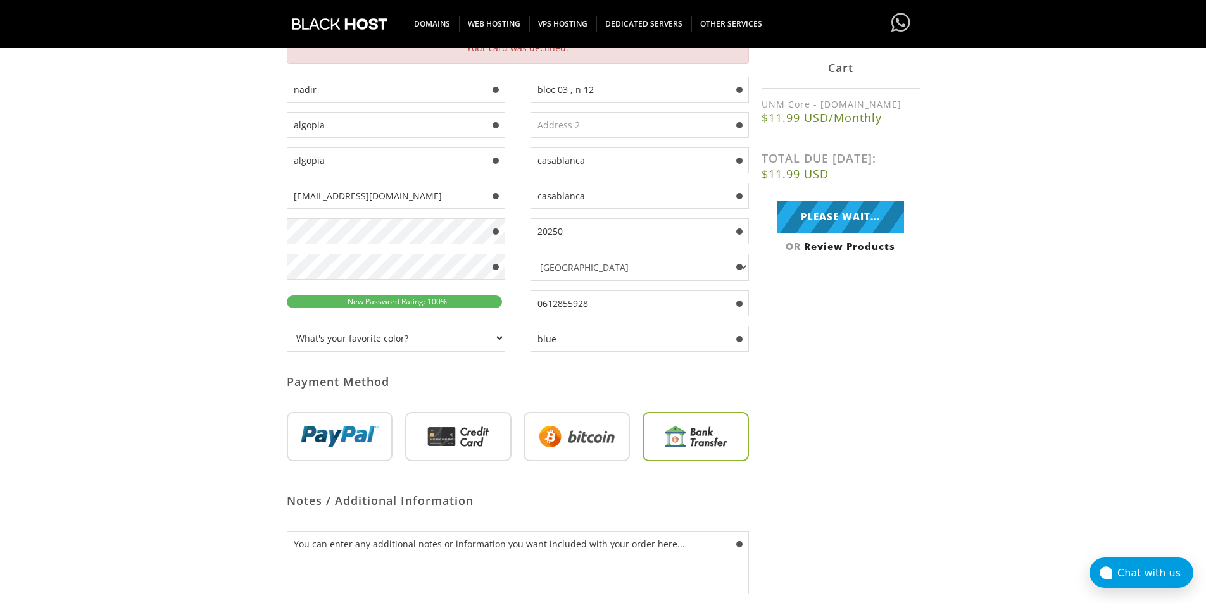
click at [421, 463] on input "radio" at bounding box center [458, 439] width 106 height 49
radio input "true"
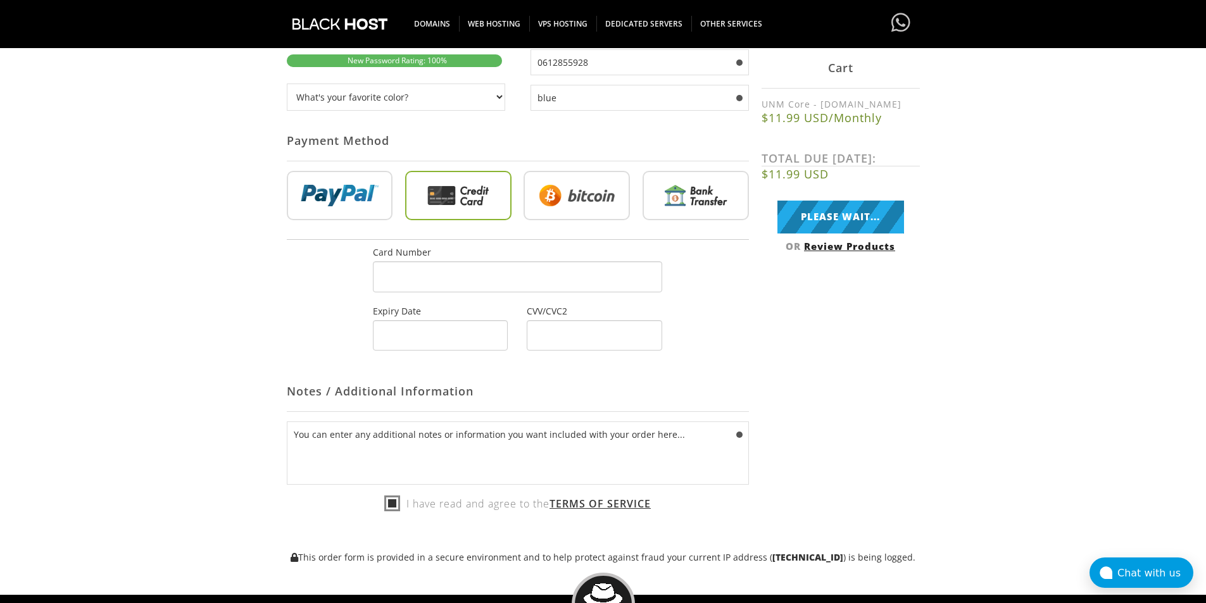
scroll to position [529, 0]
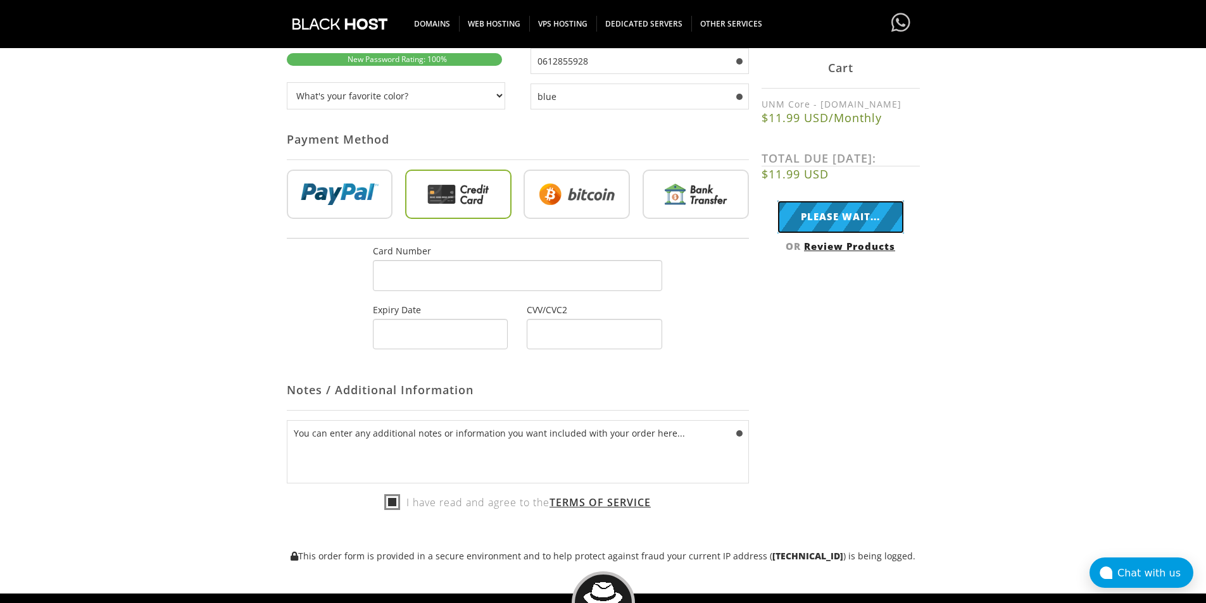
click at [835, 220] on input "Please Wait..." at bounding box center [841, 217] width 127 height 32
click at [312, 174] on input "radio" at bounding box center [340, 196] width 106 height 49
radio input "true"
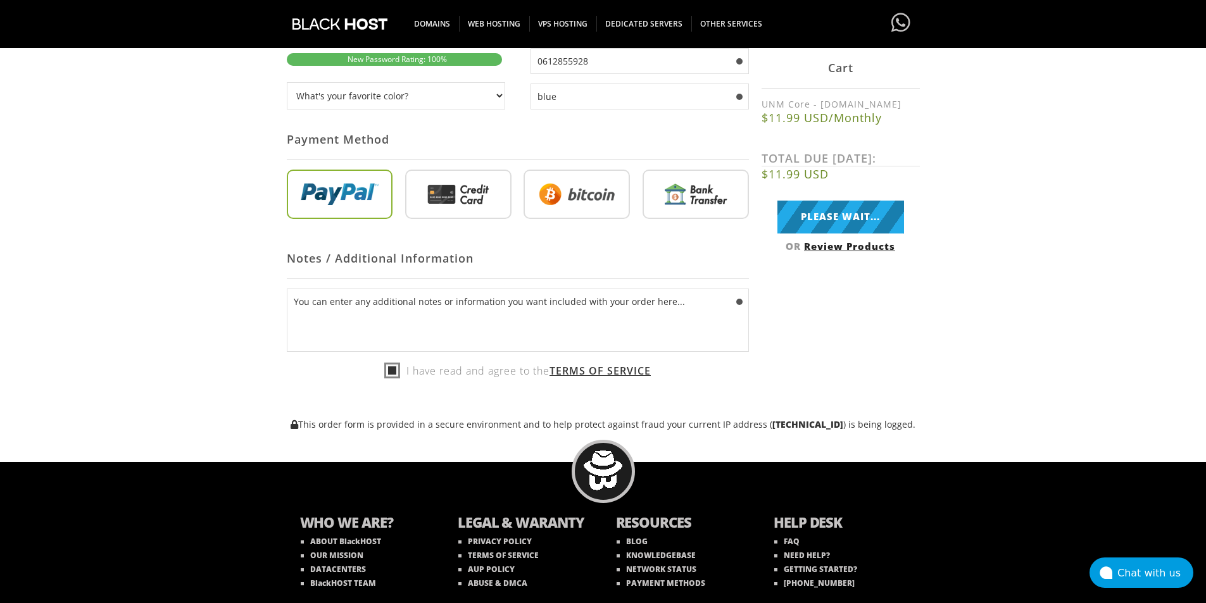
click at [433, 198] on input "radio" at bounding box center [458, 196] width 106 height 49
radio input "true"
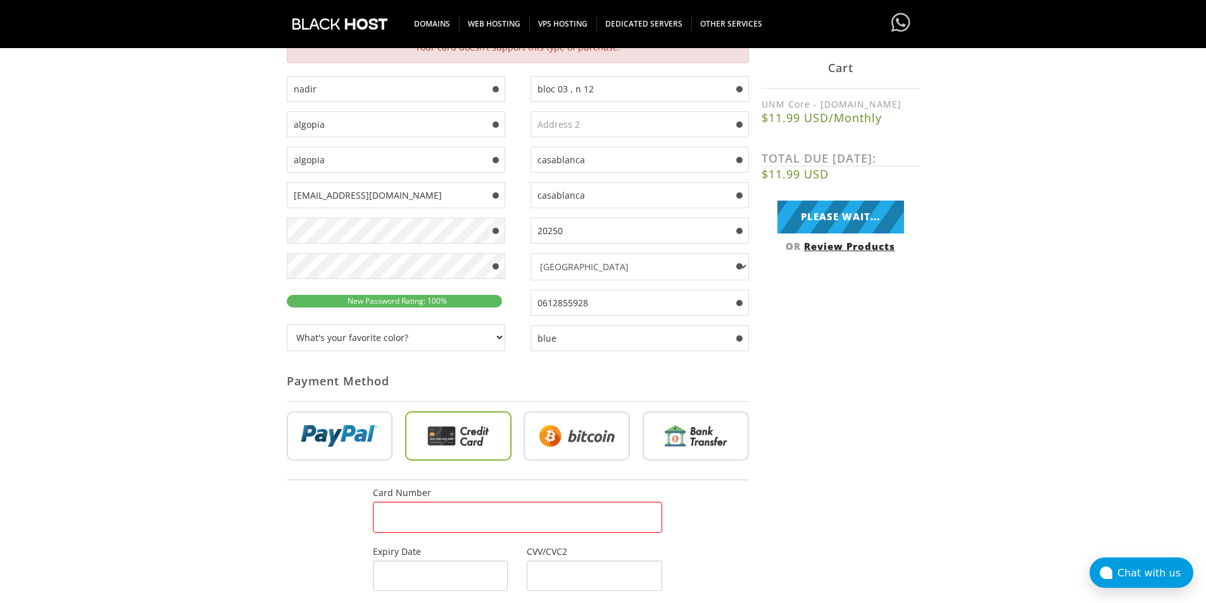
scroll to position [286, 0]
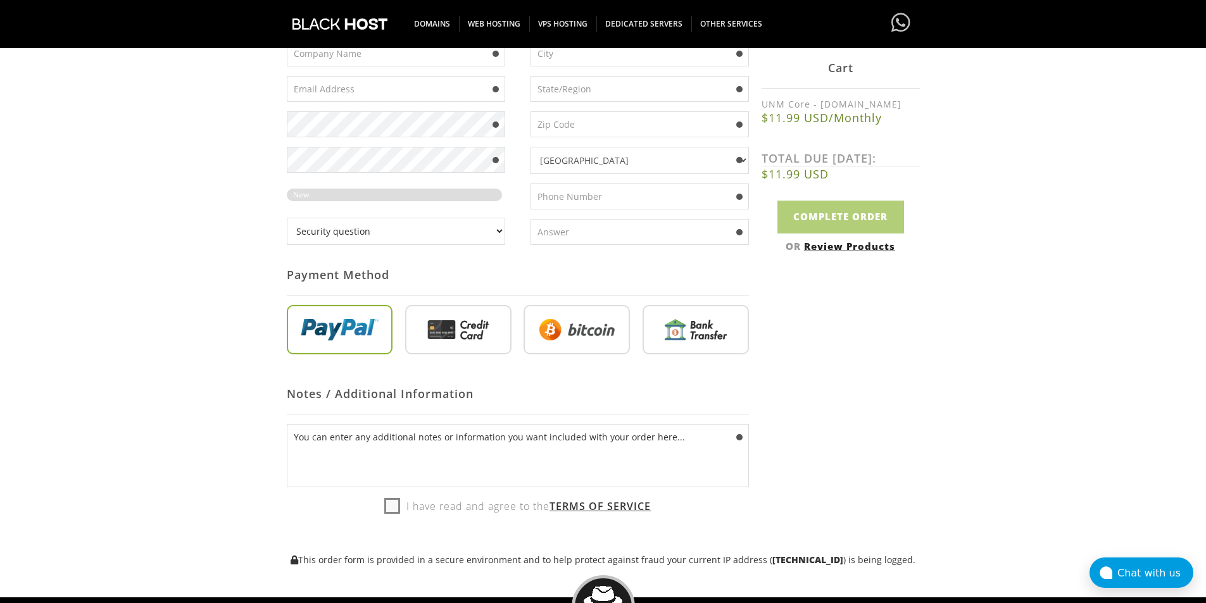
scroll to position [349, 0]
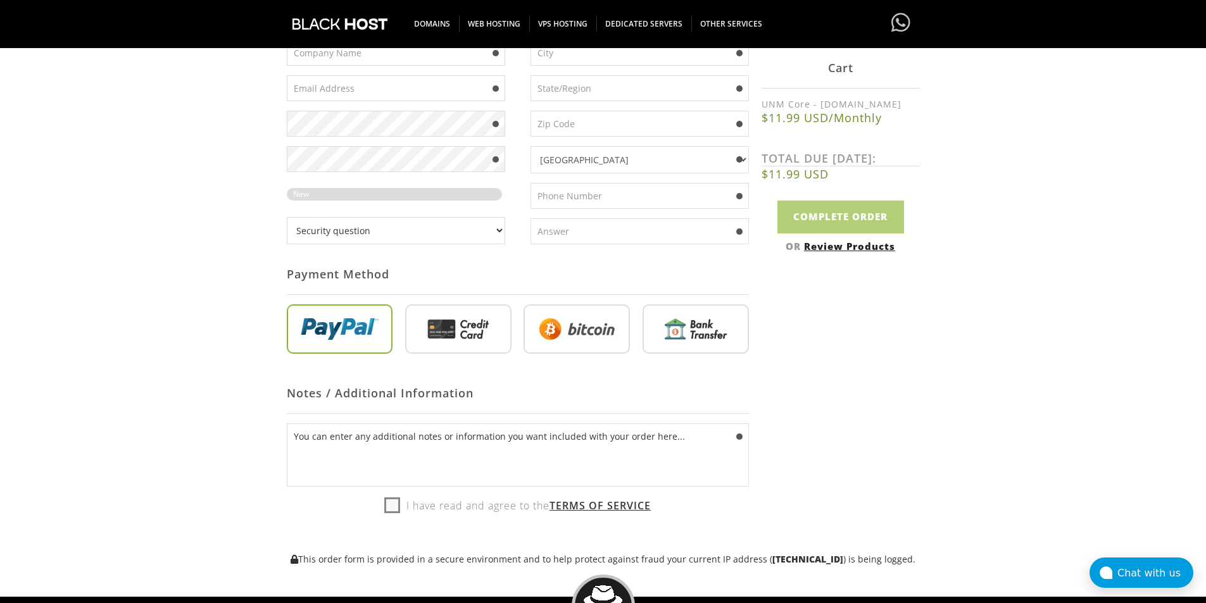
click at [419, 504] on label "I have read and agree to the Terms of Service" at bounding box center [517, 505] width 267 height 19
checkbox input "true"
click at [469, 344] on input "radio" at bounding box center [458, 331] width 106 height 49
radio input "true"
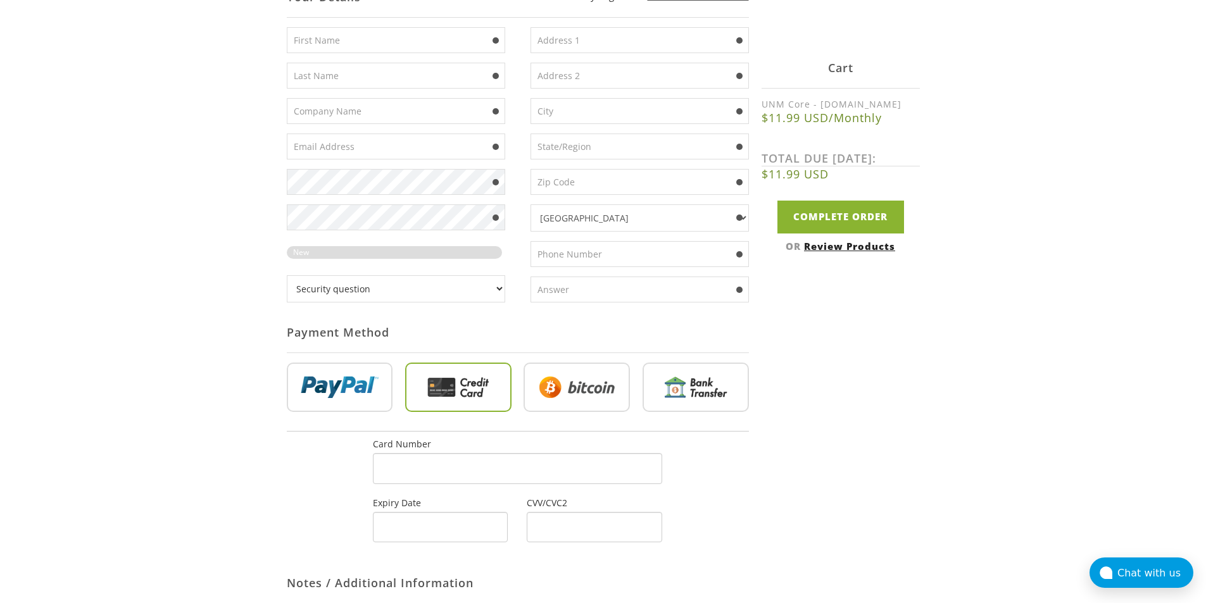
scroll to position [0, 0]
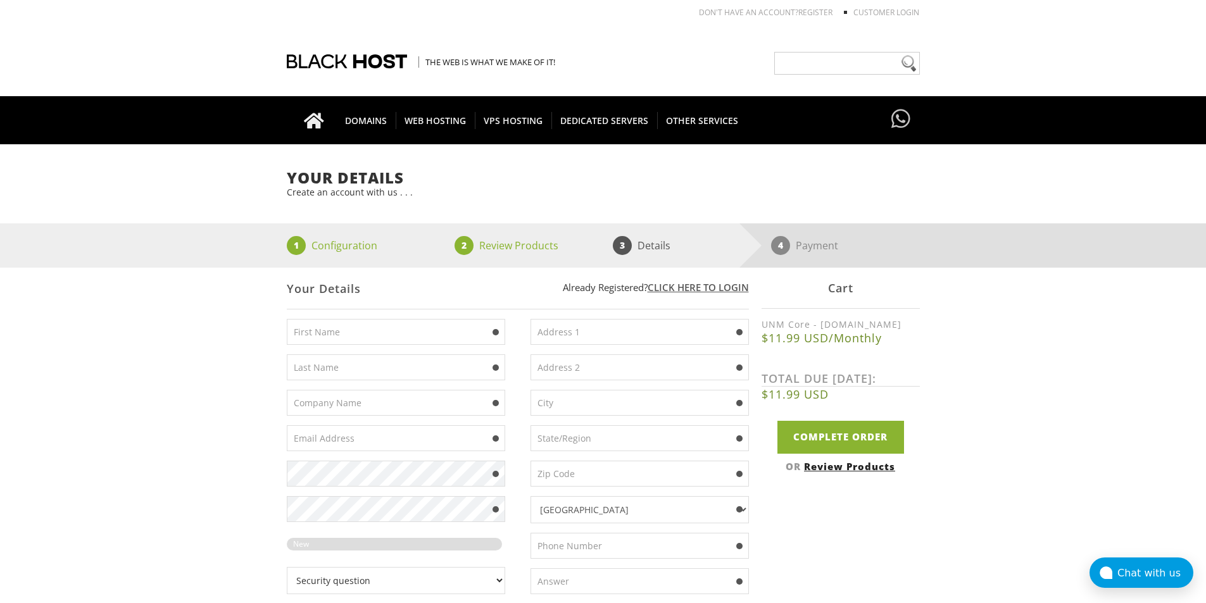
click at [356, 339] on input "text" at bounding box center [396, 332] width 218 height 26
type input "nadir"
click at [393, 363] on input "text" at bounding box center [396, 368] width 218 height 26
type input "safou"
click at [595, 332] on input "text" at bounding box center [640, 332] width 218 height 26
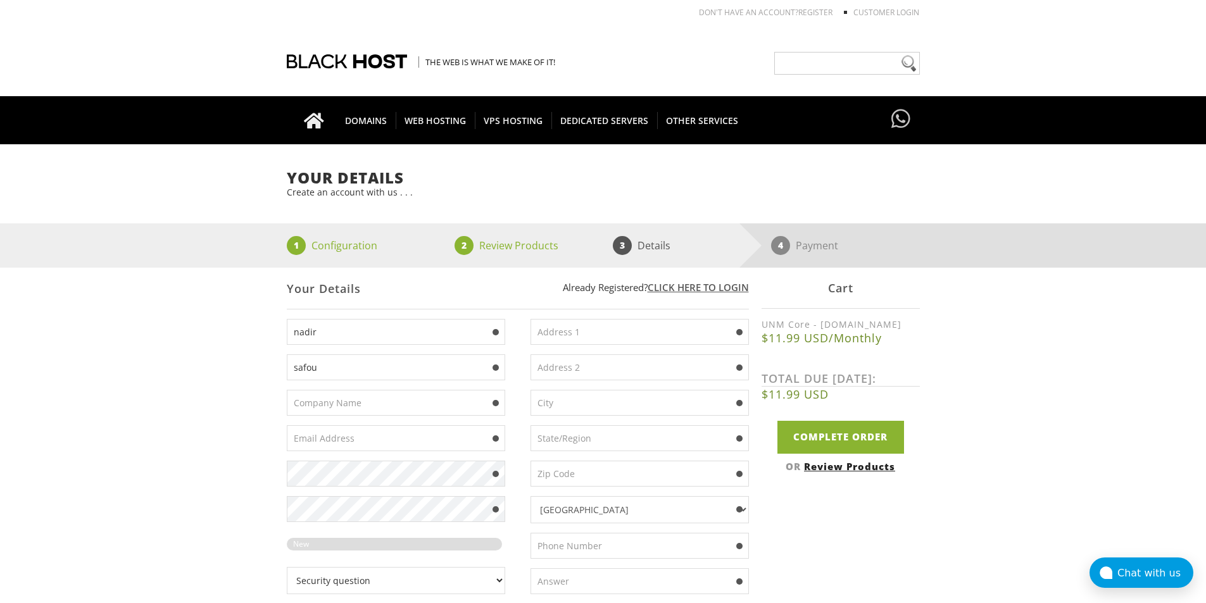
type input "bloc 03 , n 12"
click at [381, 412] on input "text" at bounding box center [396, 403] width 218 height 26
type input "algopia"
click at [347, 439] on input "text" at bounding box center [396, 439] width 218 height 26
type input "fuscamp@icloud.com"
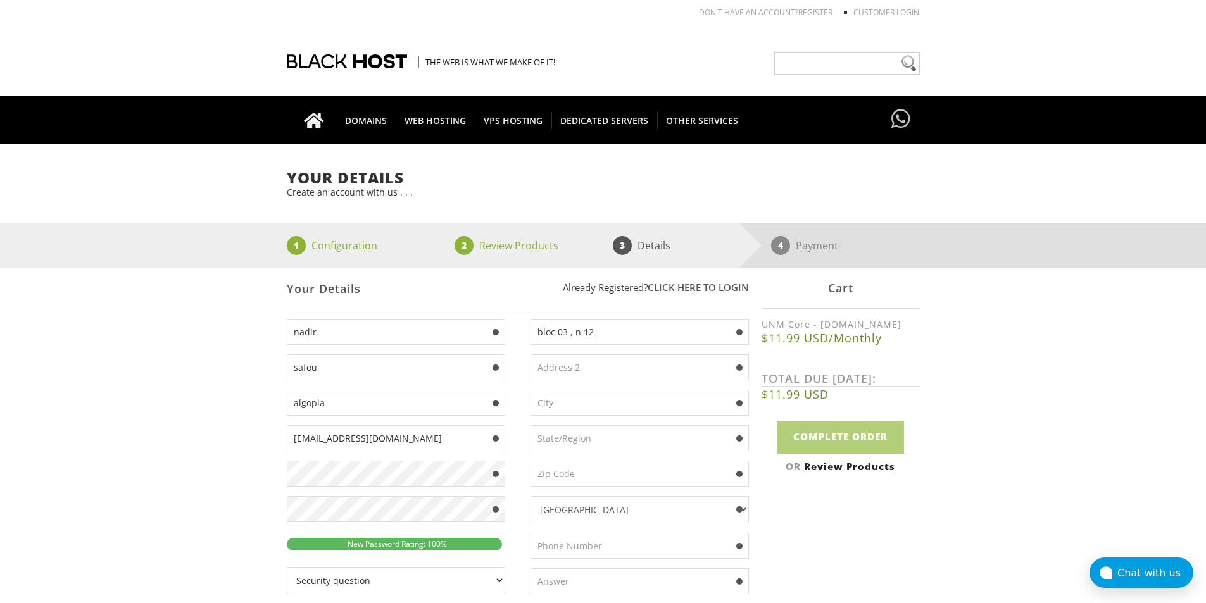
click at [621, 401] on input "text" at bounding box center [640, 403] width 218 height 26
type input "casablanca"
click at [615, 435] on input "text" at bounding box center [640, 439] width 218 height 26
type input "casablanca"
click at [586, 469] on input "text" at bounding box center [640, 474] width 218 height 26
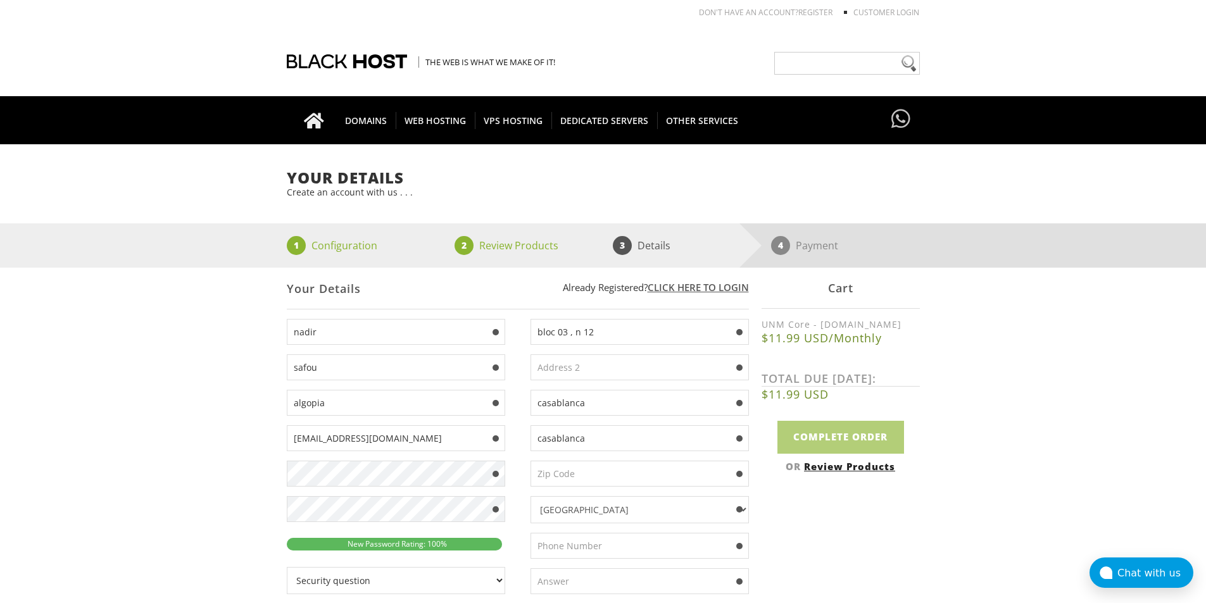
type input "20250"
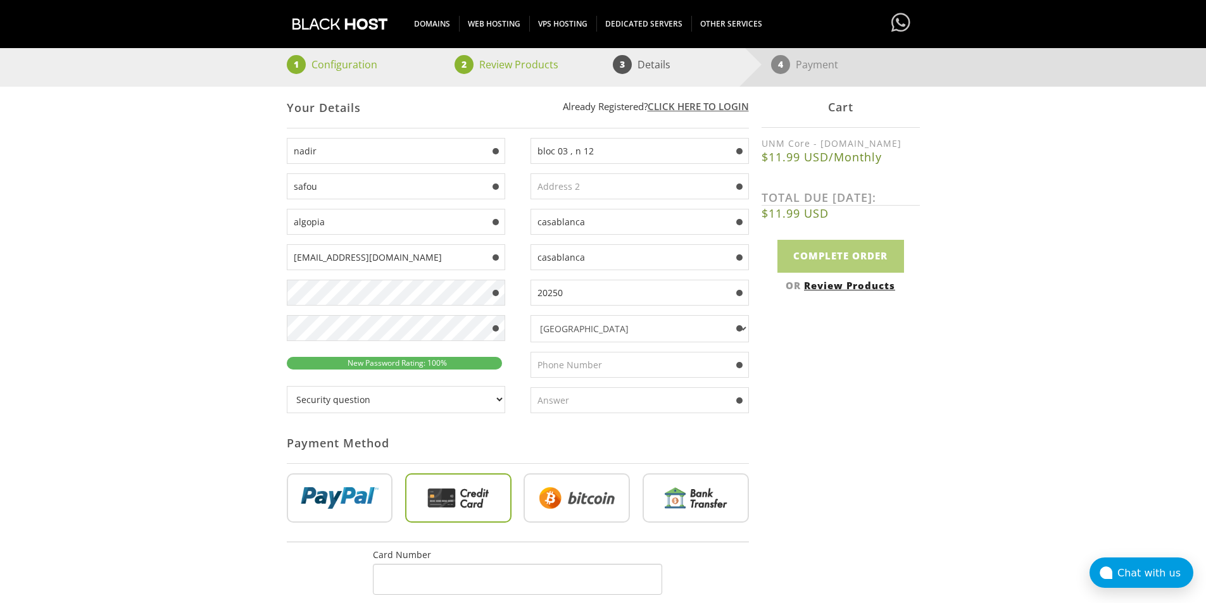
scroll to position [182, 0]
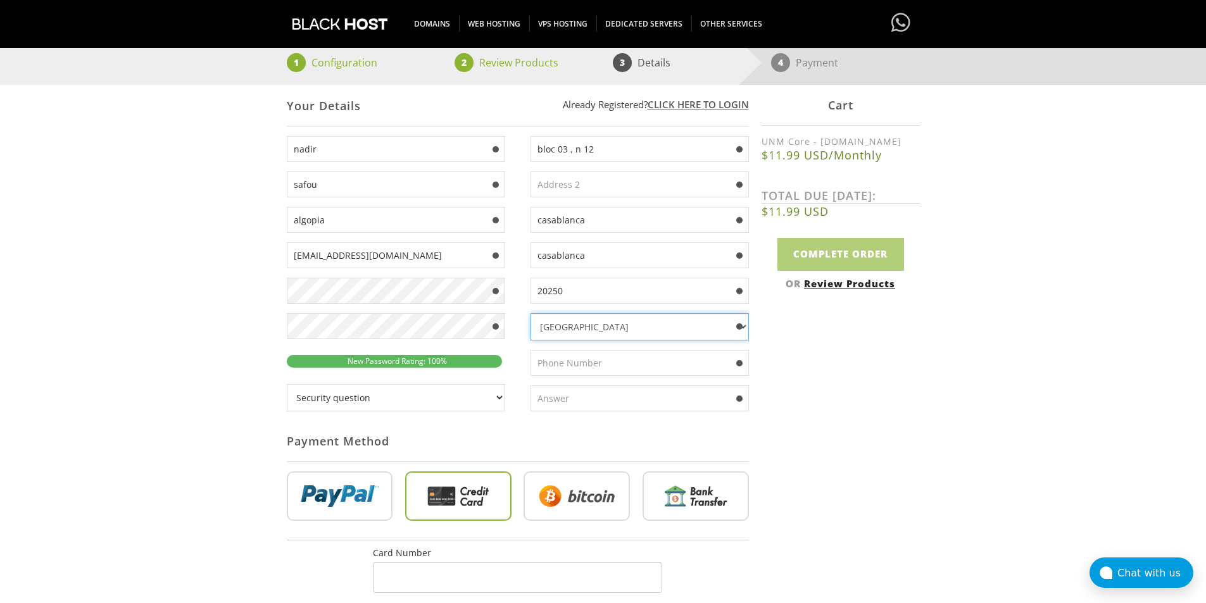
click at [641, 335] on select "Afghanistan Aland Islands Albania Algeria American Samoa Andorra Angola Anguill…" at bounding box center [640, 326] width 218 height 27
select select "MA"
click at [531, 313] on select "Afghanistan Aland Islands Albania Algeria American Samoa Andorra Angola Anguill…" at bounding box center [640, 326] width 218 height 27
click at [609, 356] on input "text" at bounding box center [640, 363] width 218 height 26
type input "0638307126"
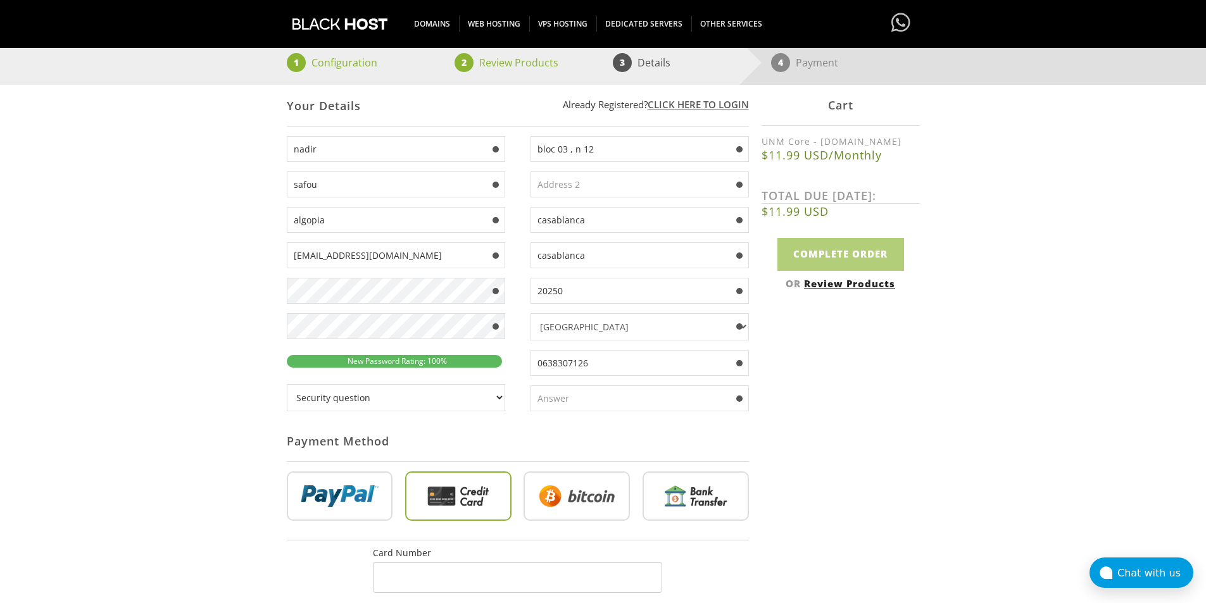
click at [476, 402] on select "Security question What's your favorite color? What is the first name of the per…" at bounding box center [396, 397] width 218 height 27
select select "1"
click at [287, 384] on select "Security question What's your favorite color? What is the first name of the per…" at bounding box center [396, 397] width 218 height 27
click at [609, 405] on input "text" at bounding box center [640, 399] width 218 height 26
type input "blue"
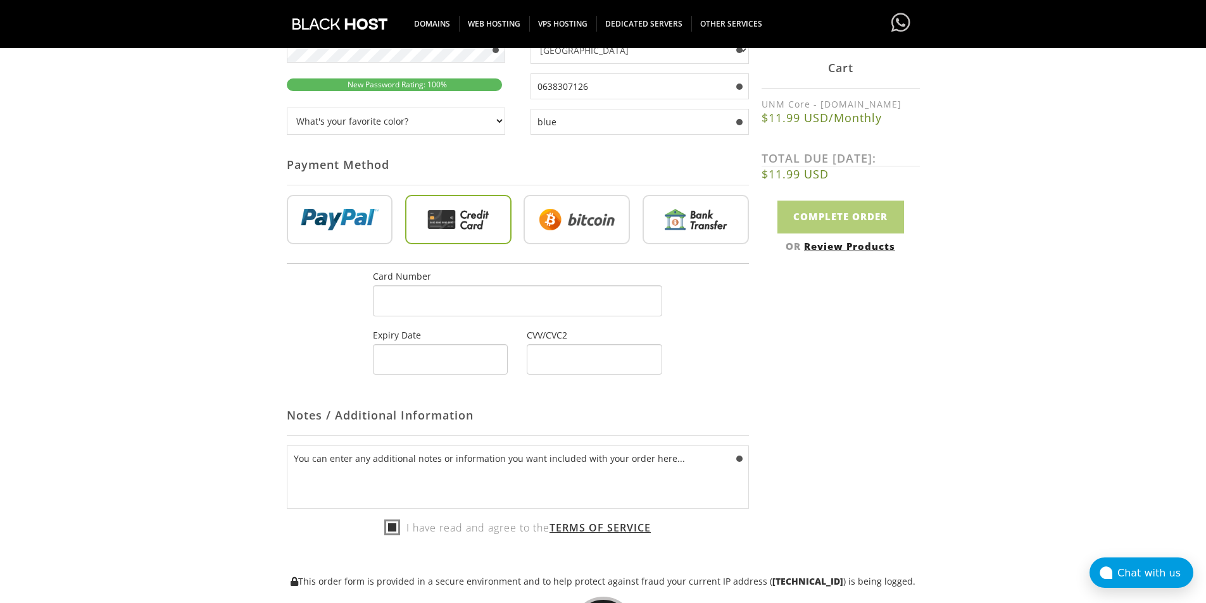
scroll to position [460, 0]
click at [396, 530] on label "I have read and agree to the Terms of Service" at bounding box center [517, 526] width 267 height 19
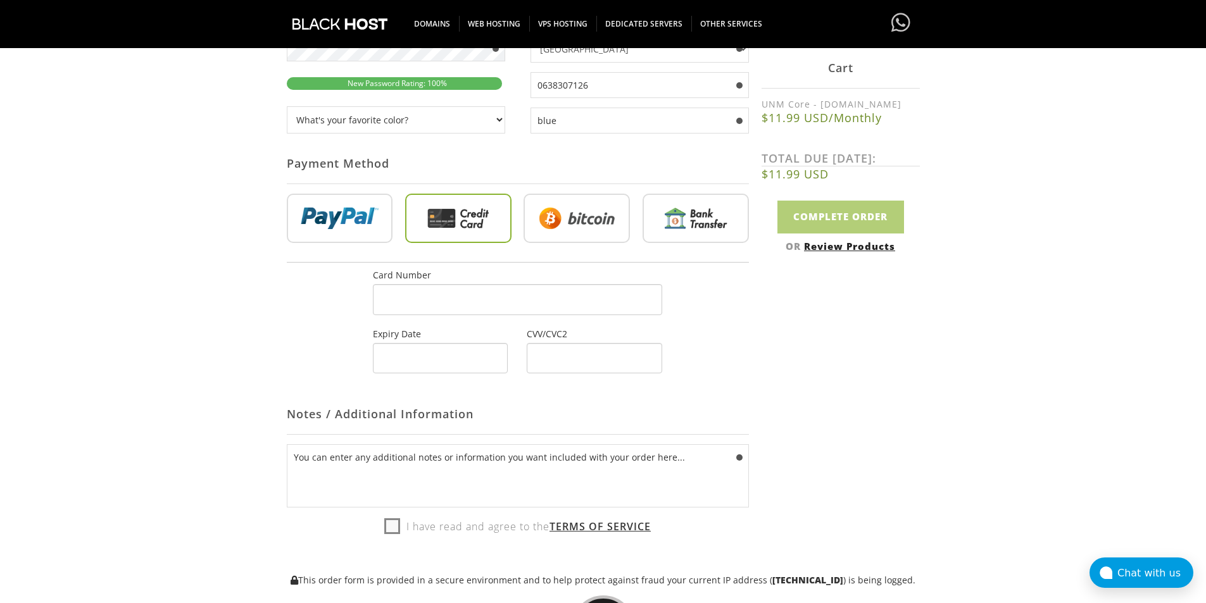
checkbox input "true"
click at [864, 198] on div "Cart UNM Core - feelem.org $11.99 USD/Monthly TOTAL DUE TODAY: $11.99 USD Compl…" at bounding box center [841, 149] width 158 height 205
click at [846, 217] on input "Complete Order" at bounding box center [841, 217] width 127 height 32
type input "Complete Order"
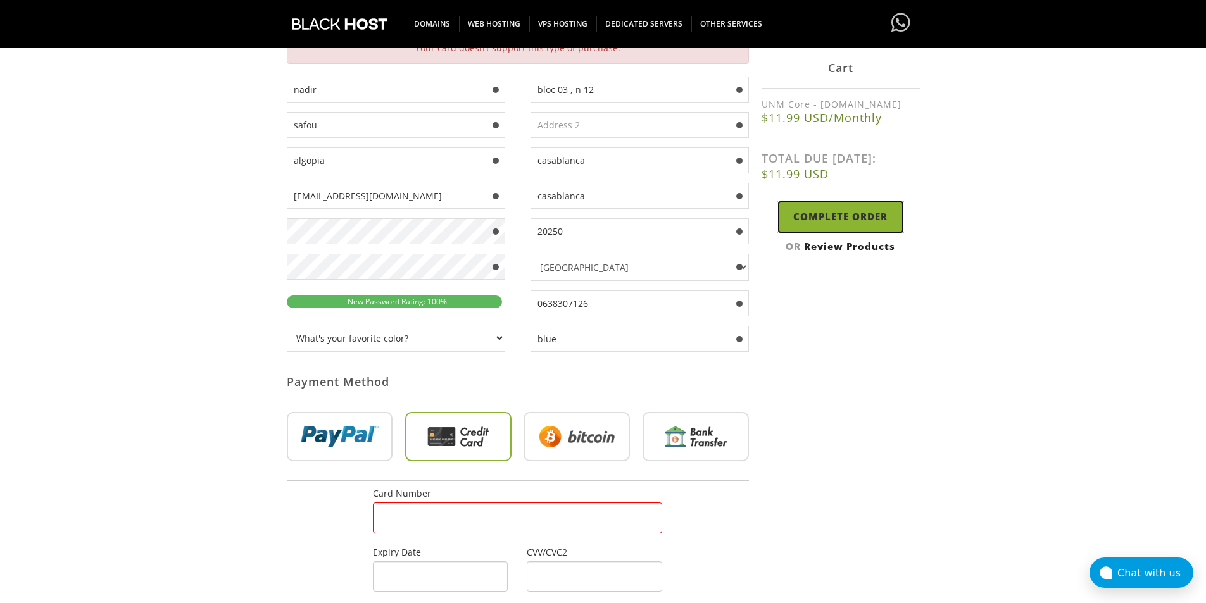
scroll to position [117, 0]
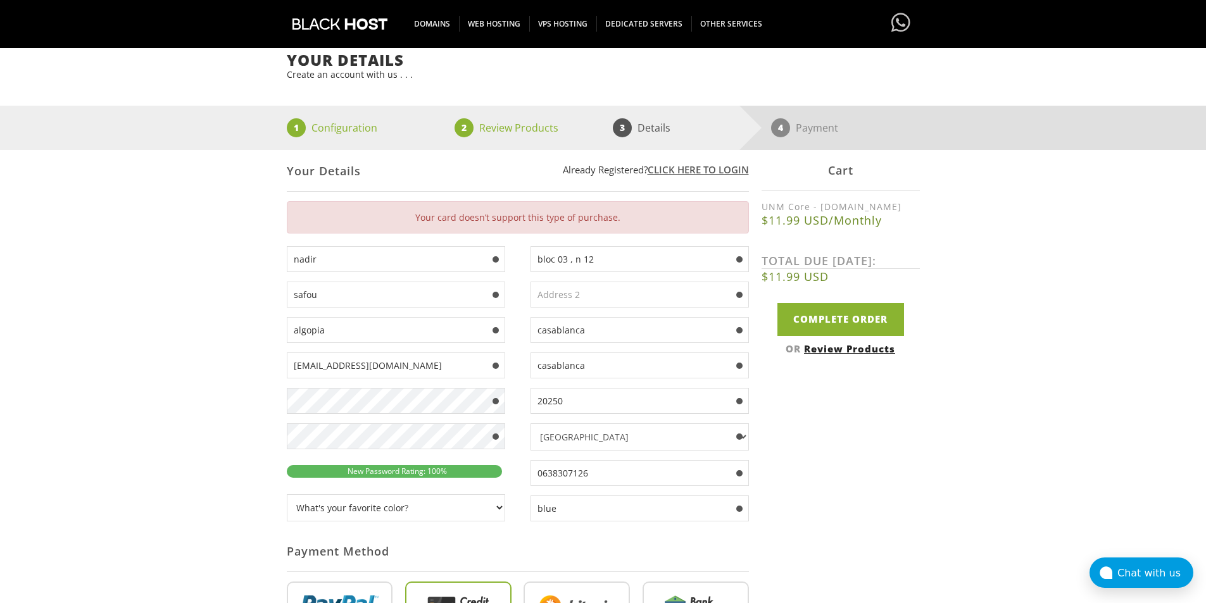
click at [955, 309] on div "Your Details Create an account with us . . . 1 Configuration 2 Review Products …" at bounding box center [603, 513] width 1206 height 923
click at [955, 308] on div "Your Details Create an account with us . . . 1 Configuration 2 Review Products …" at bounding box center [603, 513] width 1206 height 923
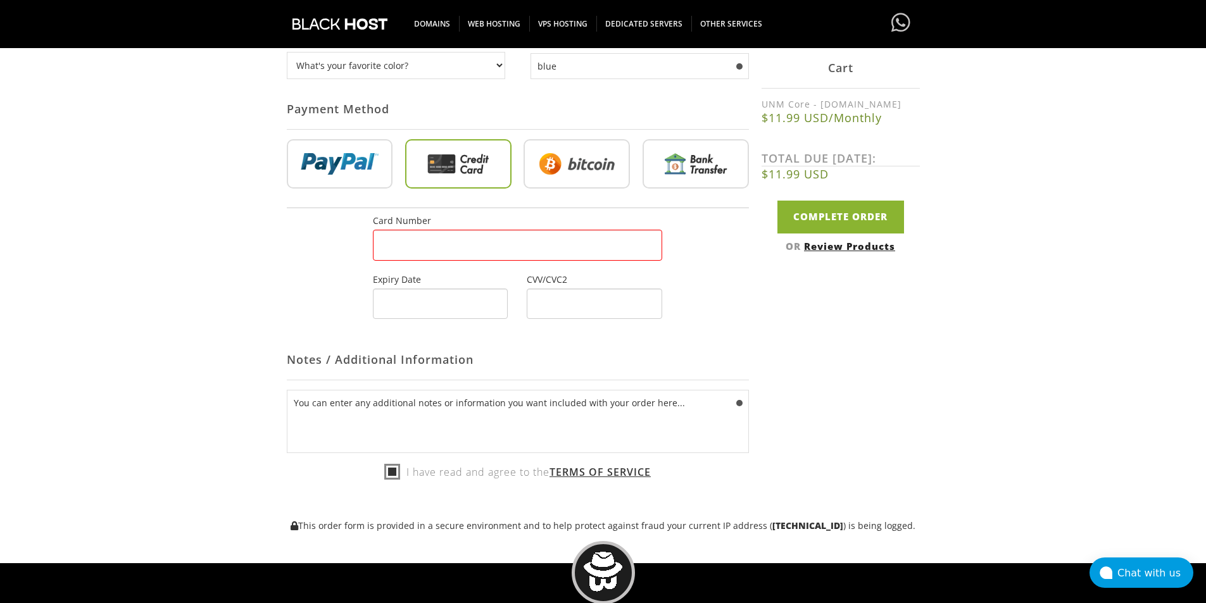
scroll to position [0, 0]
